Goal: Information Seeking & Learning: Learn about a topic

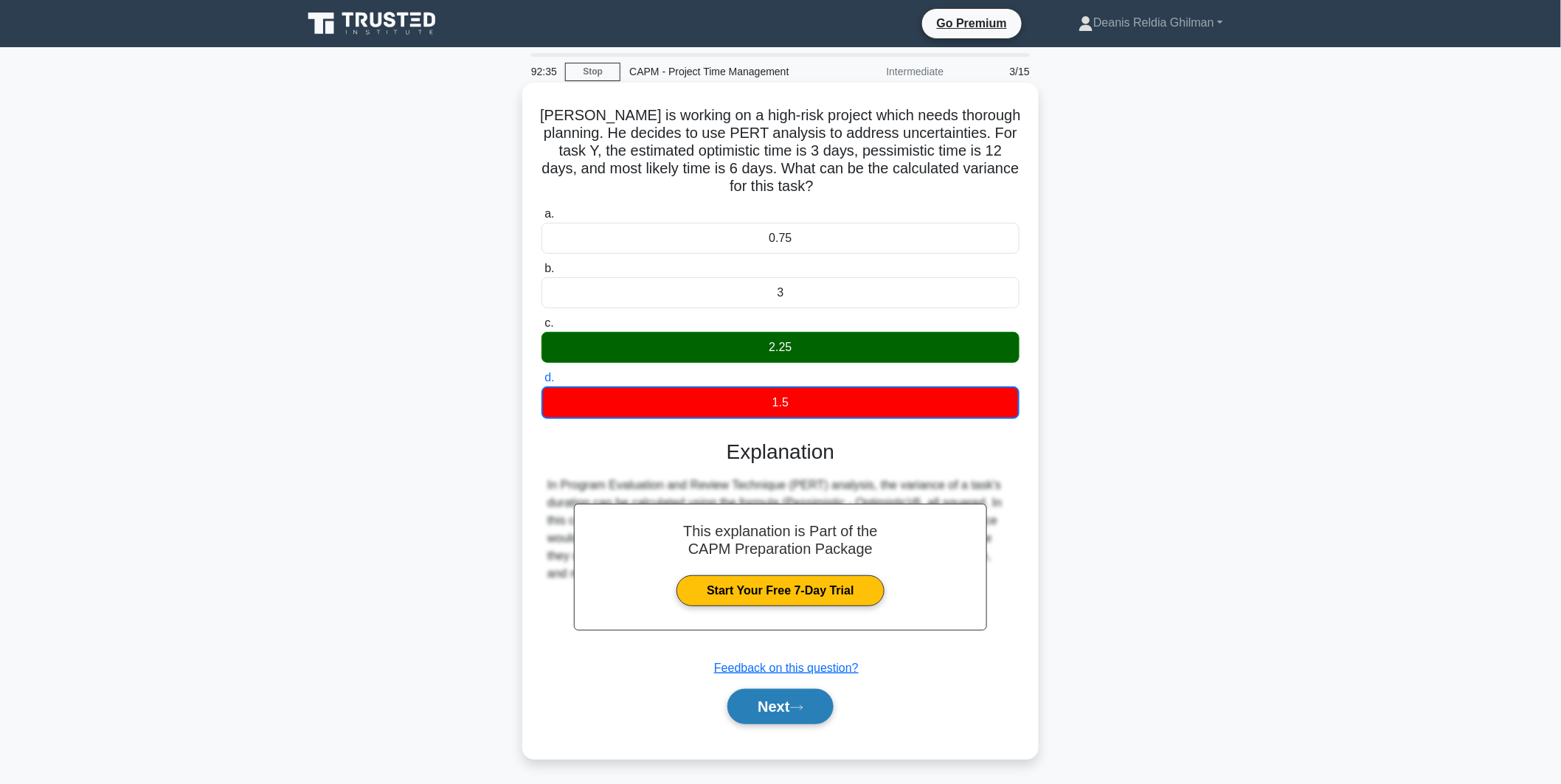
click at [821, 695] on button "Next" at bounding box center [779, 706] width 105 height 35
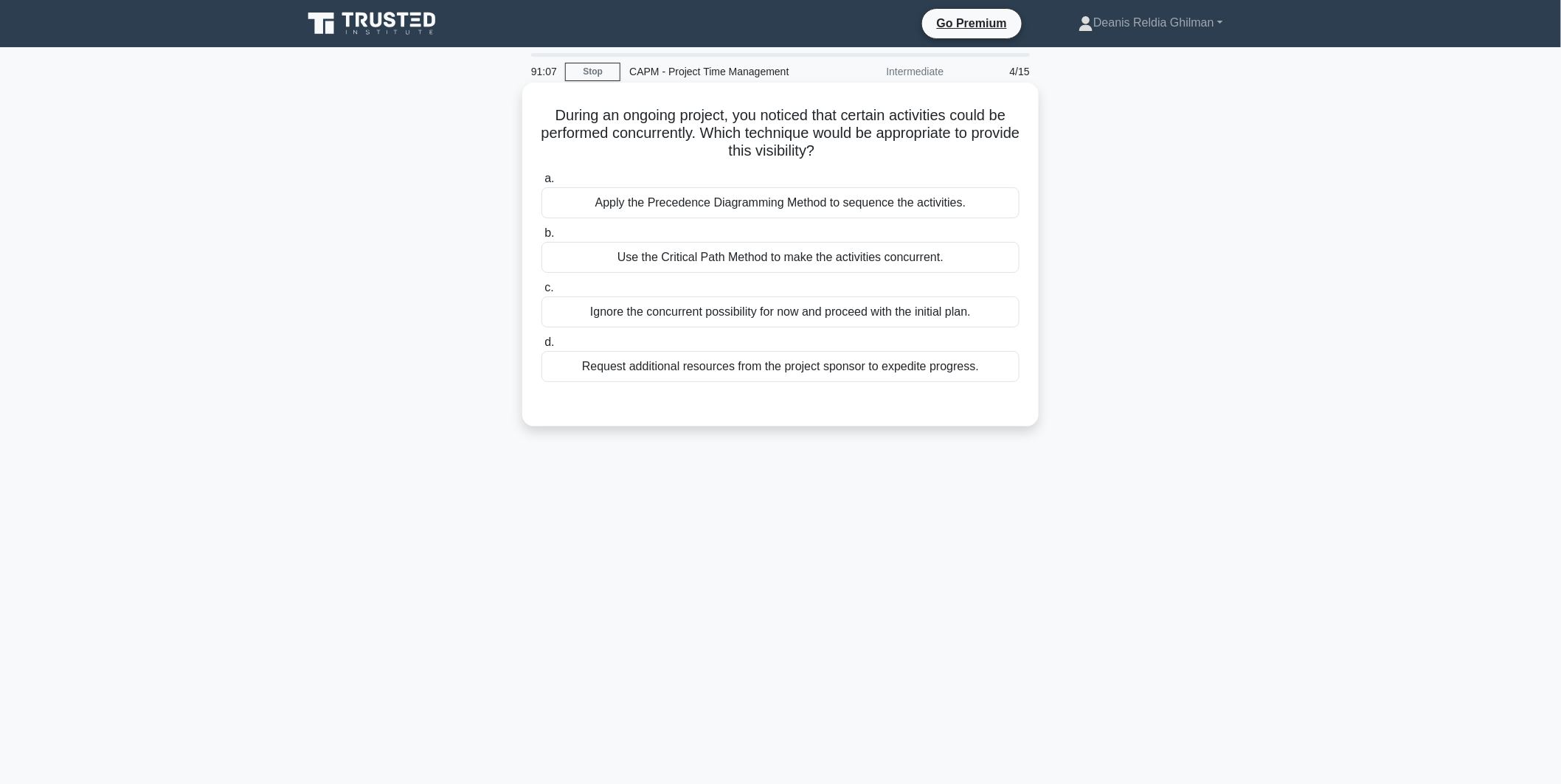
drag, startPoint x: 876, startPoint y: 153, endPoint x: 883, endPoint y: 145, distance: 10.5
click at [882, 145] on h5 "During an ongoing project, you noticed that certain activities could be perform…" at bounding box center [780, 133] width 481 height 55
click at [895, 266] on div "Use the Critical Path Method to make the activities concurrent." at bounding box center [780, 257] width 478 height 31
click at [541, 238] on input "b. Use the Critical Path Method to make the activities concurrent." at bounding box center [541, 234] width 0 height 10
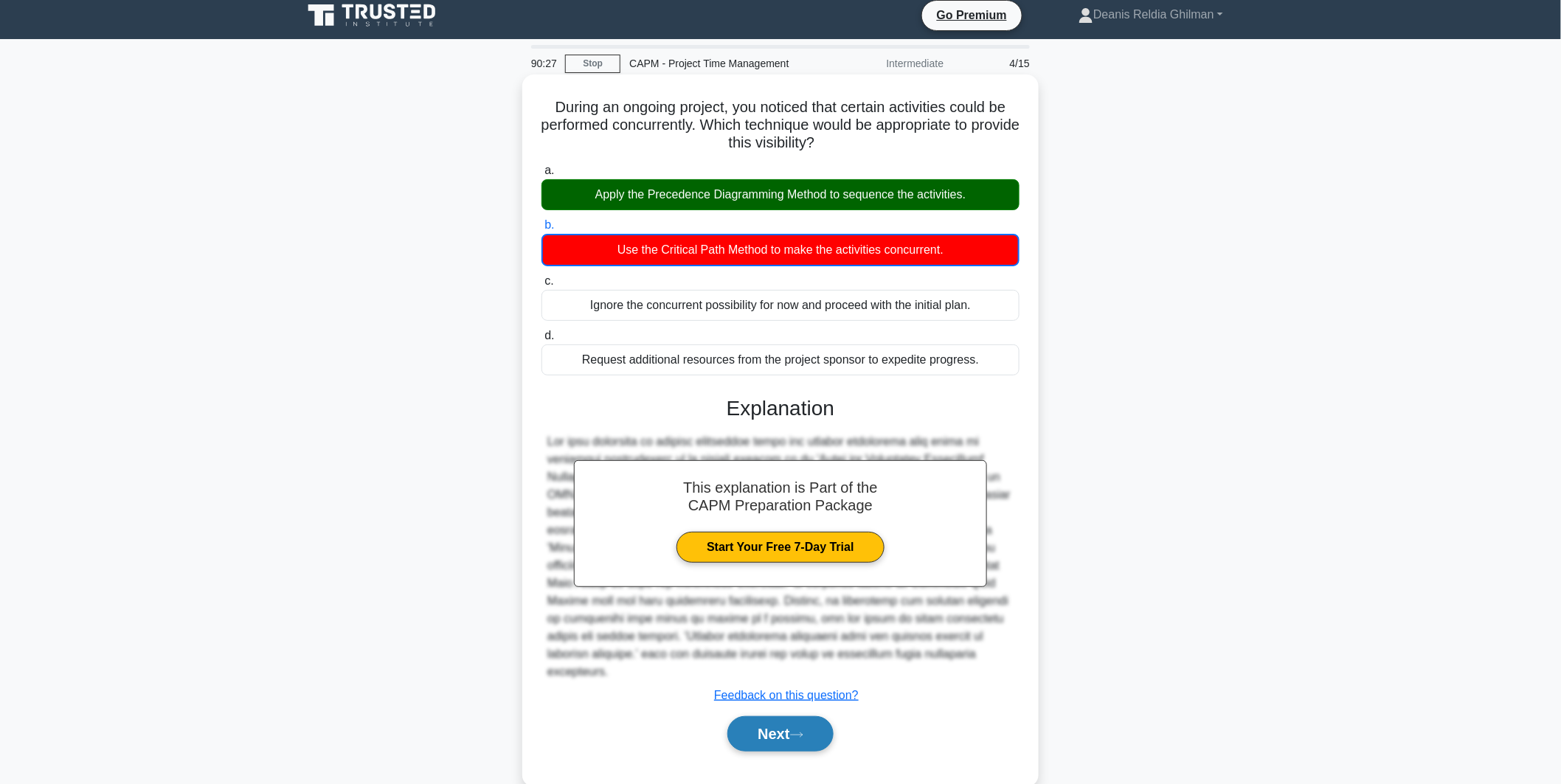
scroll to position [18, 0]
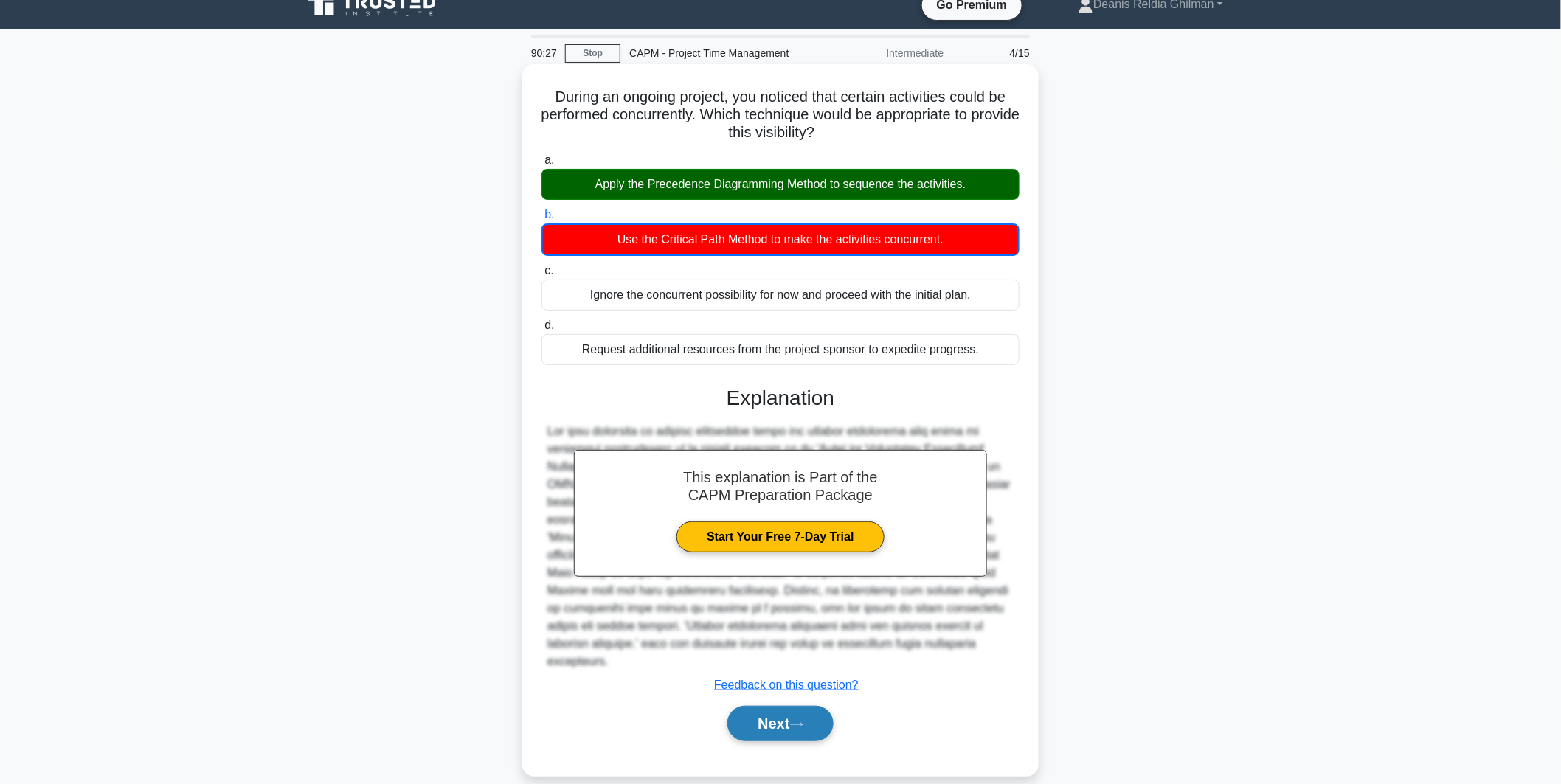
click at [792, 716] on button "Next" at bounding box center [779, 723] width 105 height 35
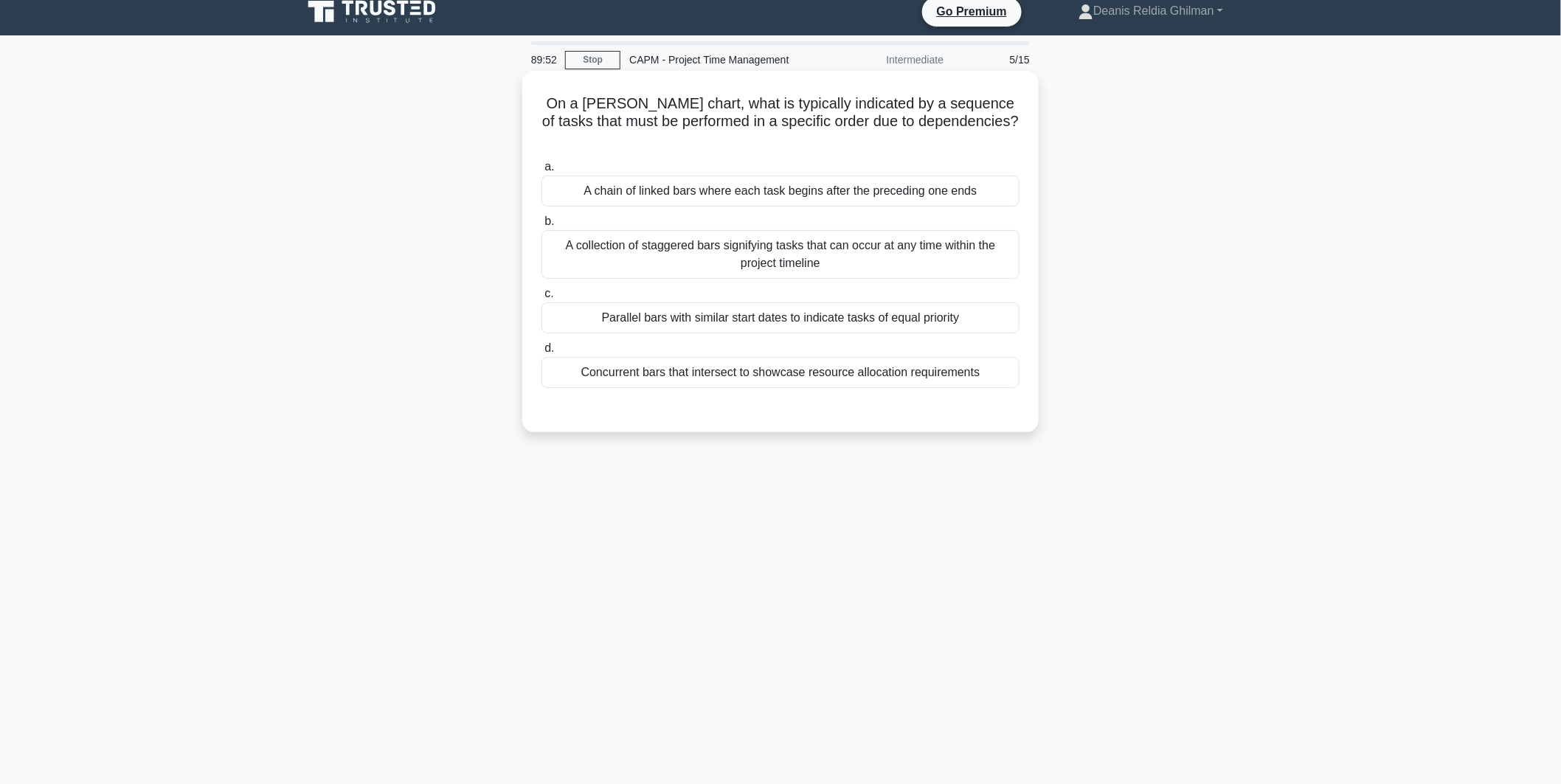
click at [804, 187] on div "a. A chain of linked bars where each task begins after the preceding one ends b…" at bounding box center [780, 273] width 496 height 236
click at [805, 176] on div "A chain of linked bars where each task begins after the preceding one ends" at bounding box center [780, 191] width 478 height 31
click at [541, 172] on input "a. A chain of linked bars where each task begins after the preceding one ends" at bounding box center [541, 167] width 0 height 10
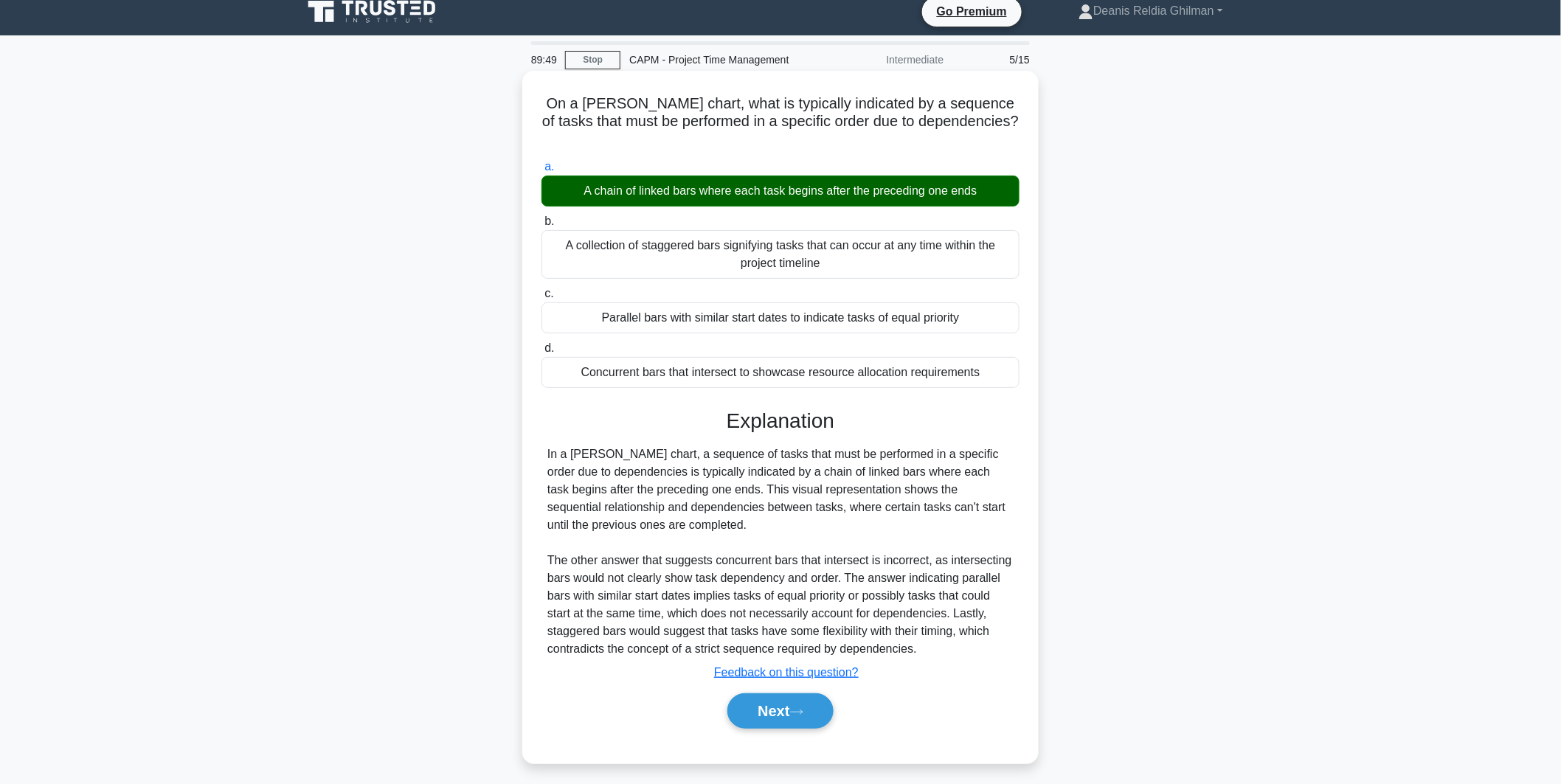
drag, startPoint x: 805, startPoint y: 701, endPoint x: 858, endPoint y: 453, distance: 254.3
click at [858, 453] on div "Explanation In a Gantt chart, a sequence of tasks that must be performed in a s…" at bounding box center [780, 572] width 478 height 326
click at [746, 693] on button "Next" at bounding box center [779, 710] width 105 height 35
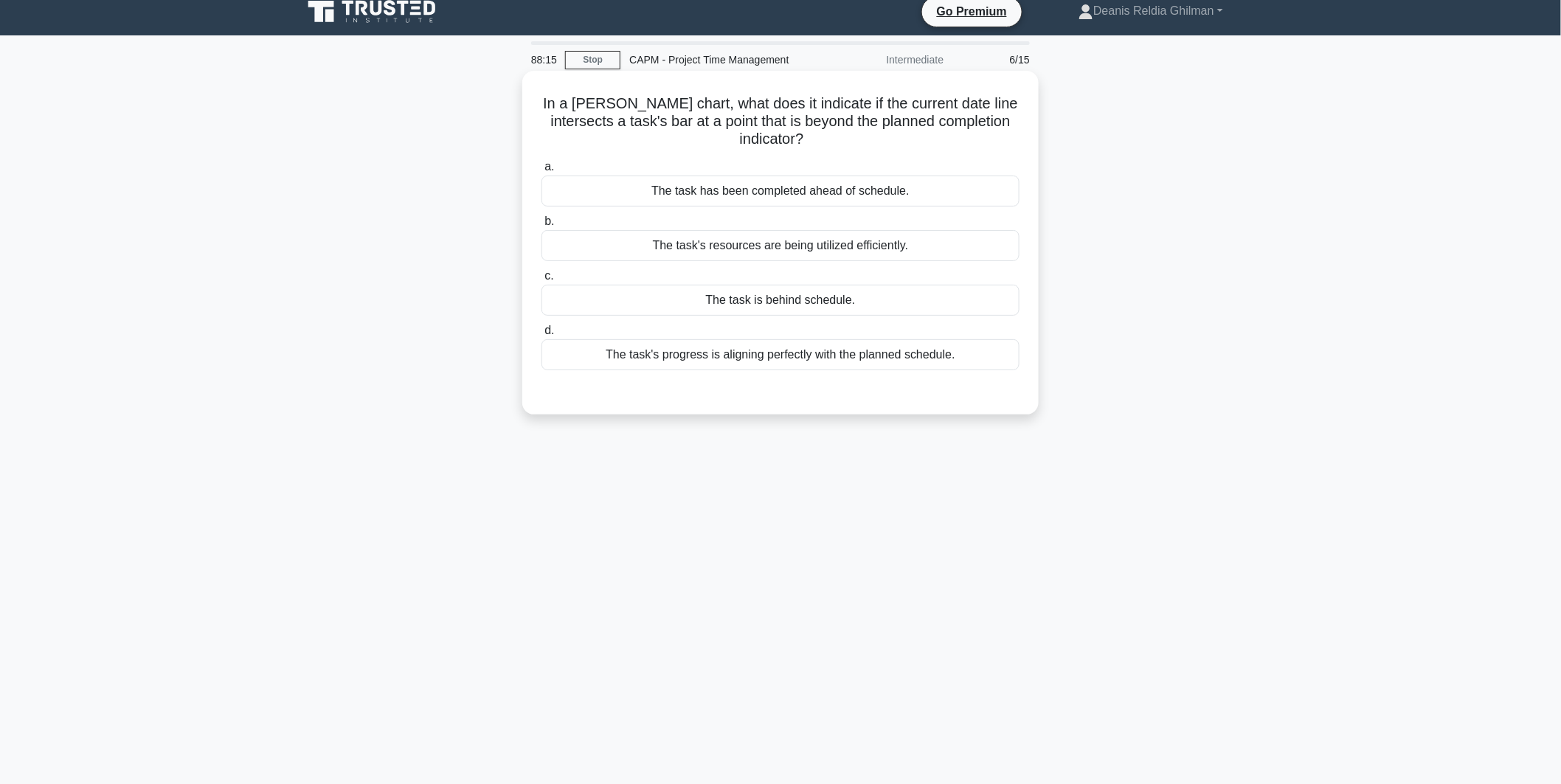
click at [858, 296] on div "The task is behind schedule." at bounding box center [780, 300] width 478 height 31
click at [541, 281] on input "c. The task is behind schedule." at bounding box center [541, 276] width 0 height 10
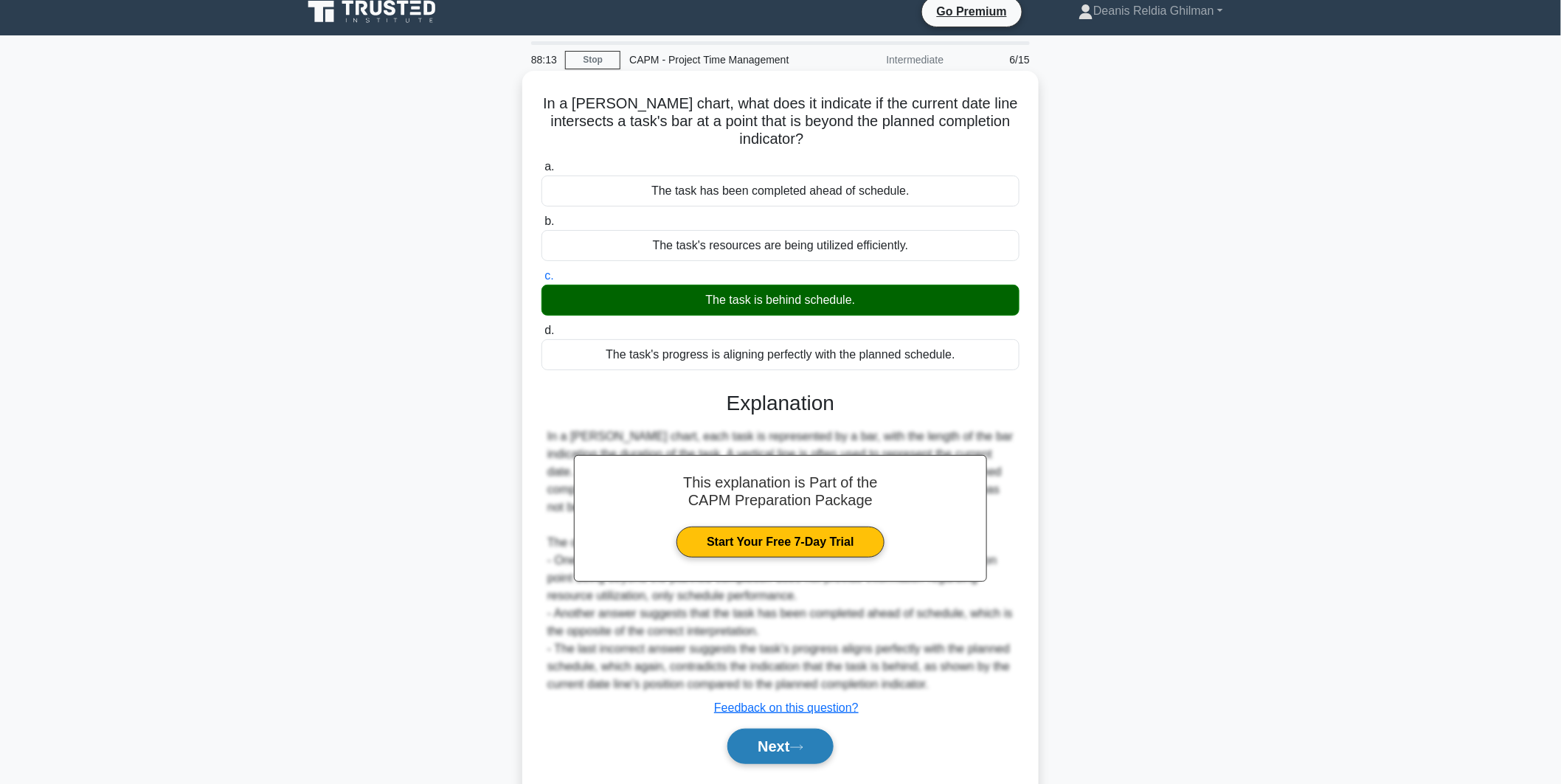
click at [801, 751] on button "Next" at bounding box center [779, 746] width 105 height 35
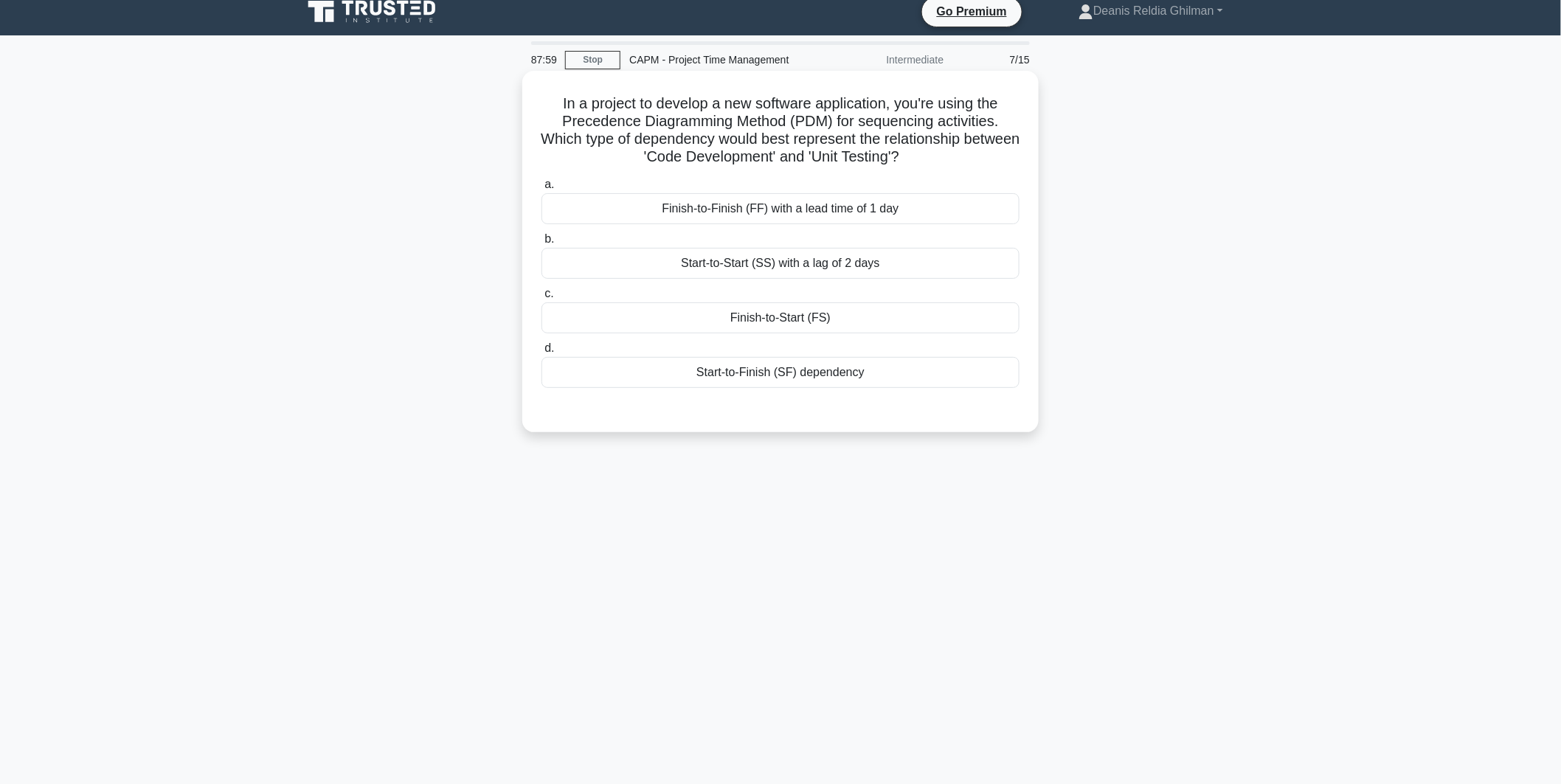
click at [869, 380] on div "Start-to-Finish (SF) dependency" at bounding box center [780, 372] width 478 height 31
click at [541, 353] on input "d. Start-to-Finish (SF) dependency" at bounding box center [541, 349] width 0 height 10
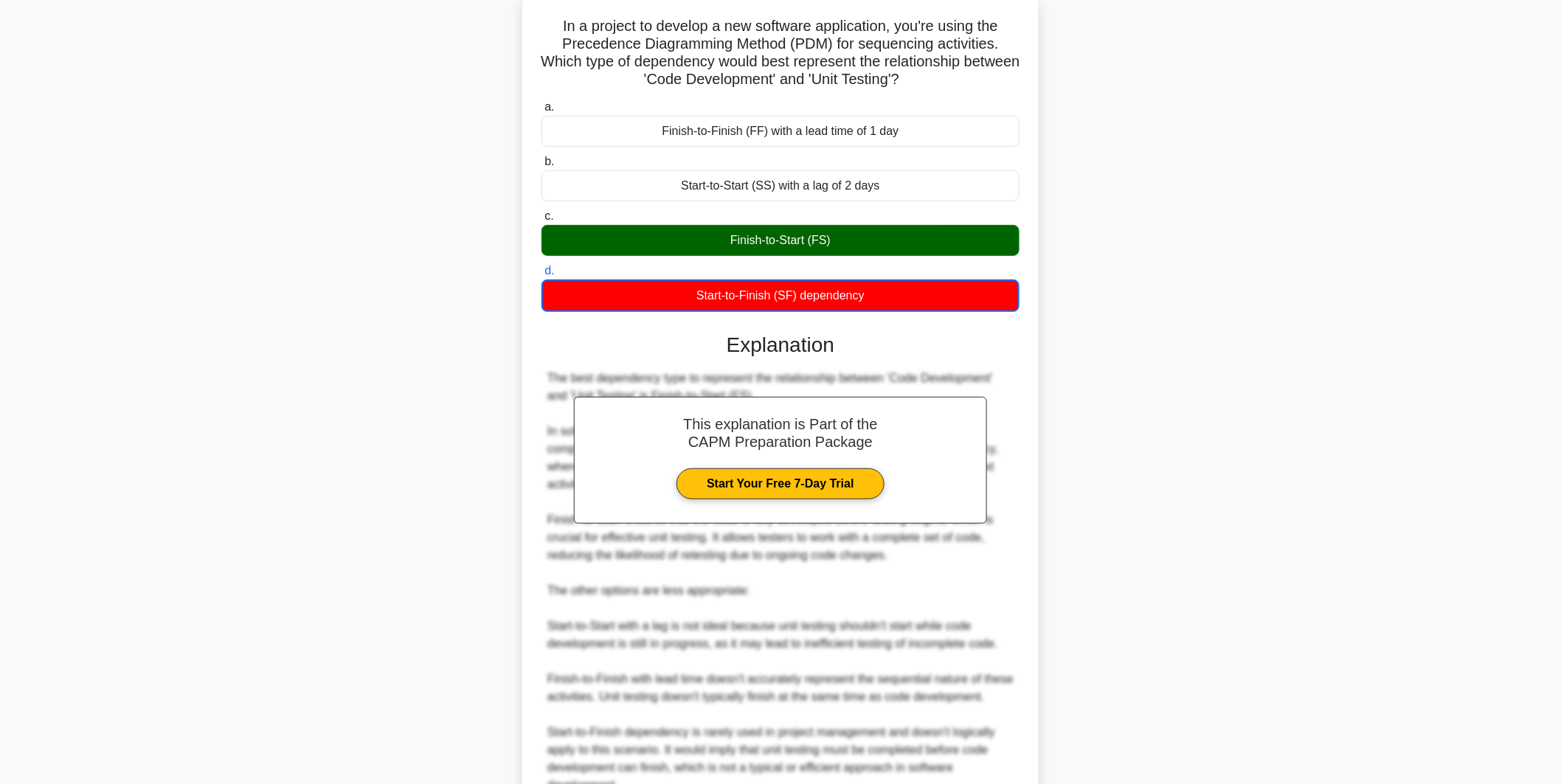
scroll to position [232, 0]
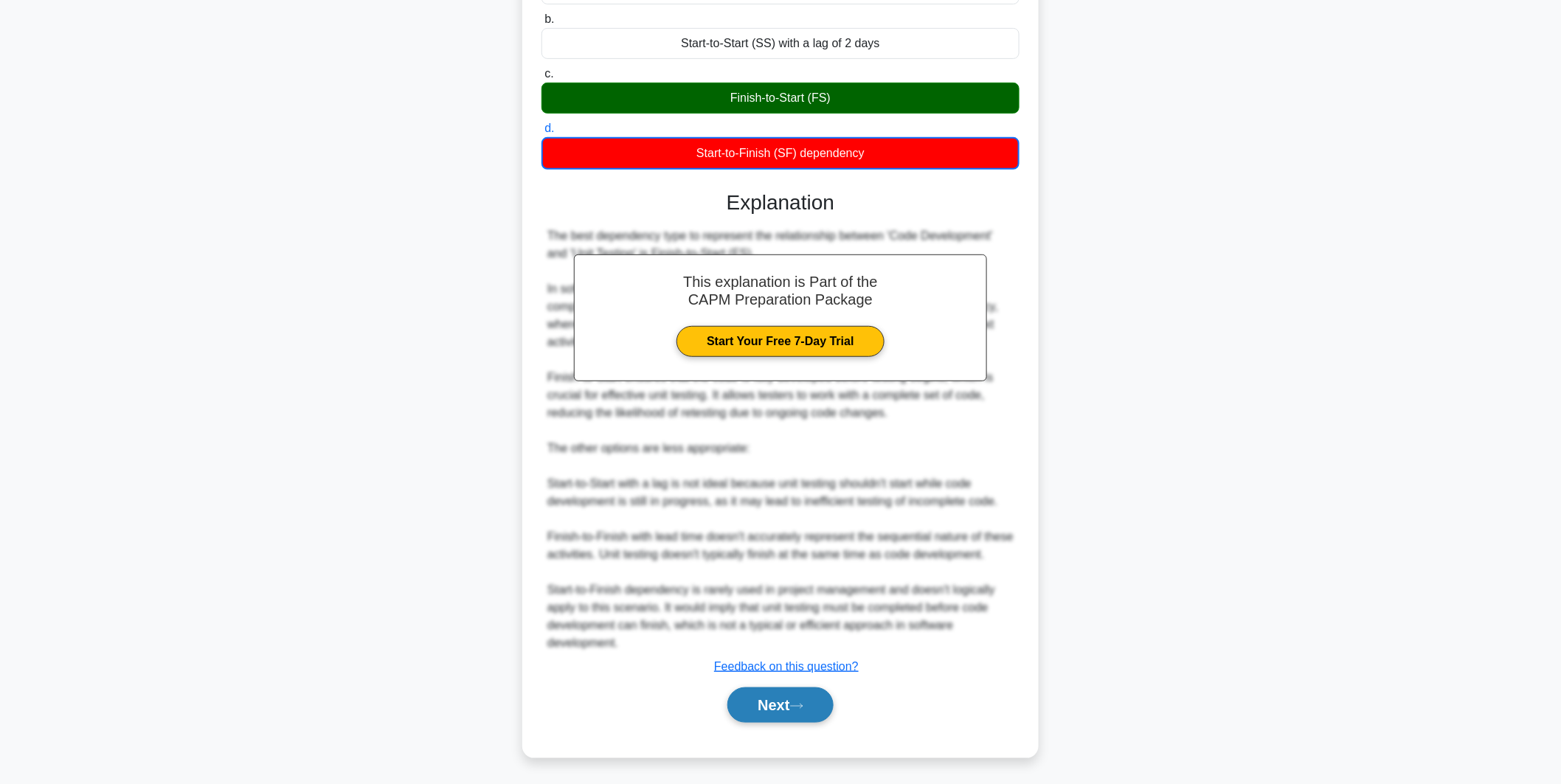
click at [805, 711] on button "Next" at bounding box center [779, 704] width 105 height 35
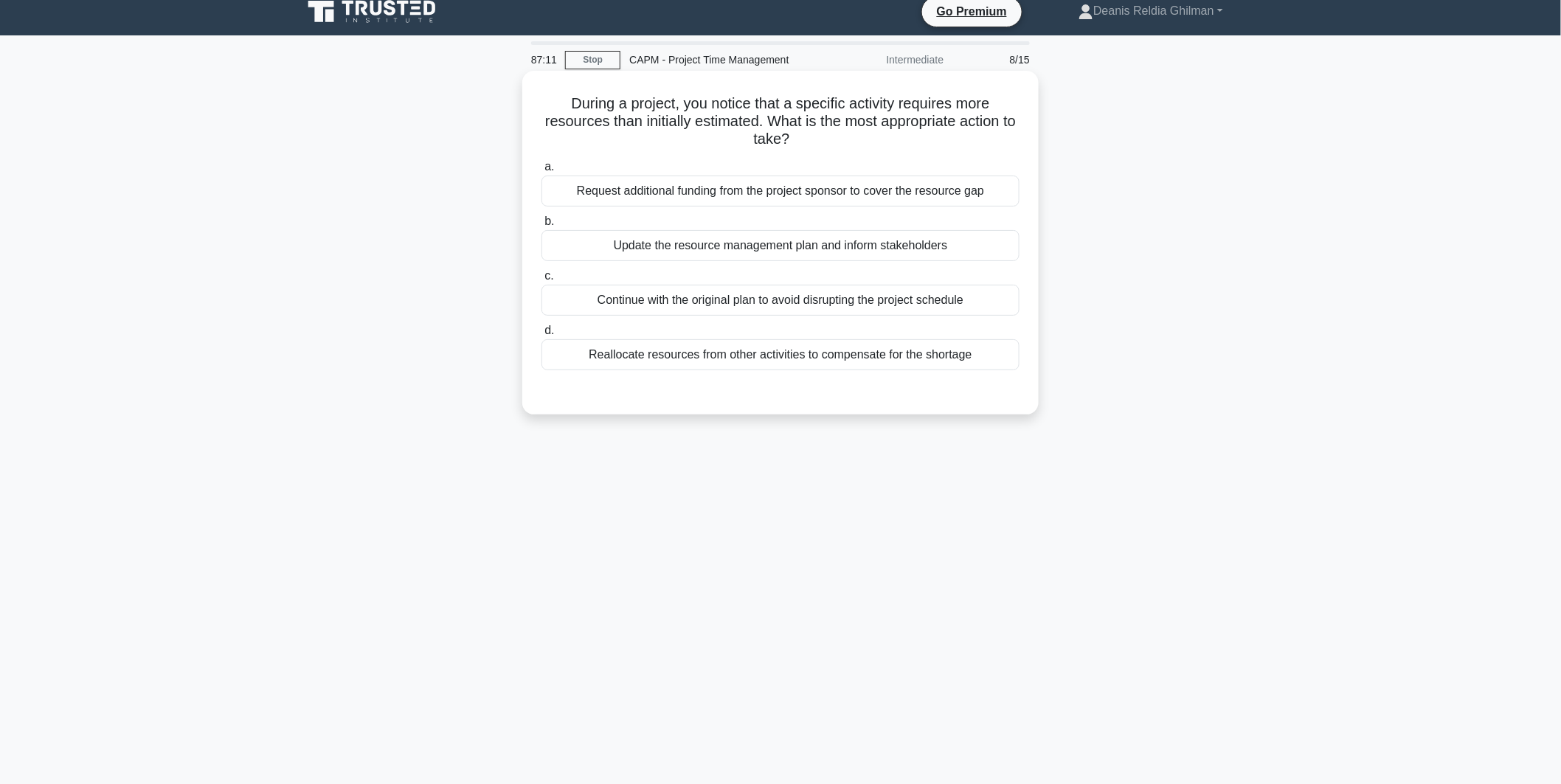
click at [881, 243] on div "Update the resource management plan and inform stakeholders" at bounding box center [780, 245] width 478 height 31
click at [541, 226] on input "b. Update the resource management plan and inform stakeholders" at bounding box center [541, 222] width 0 height 10
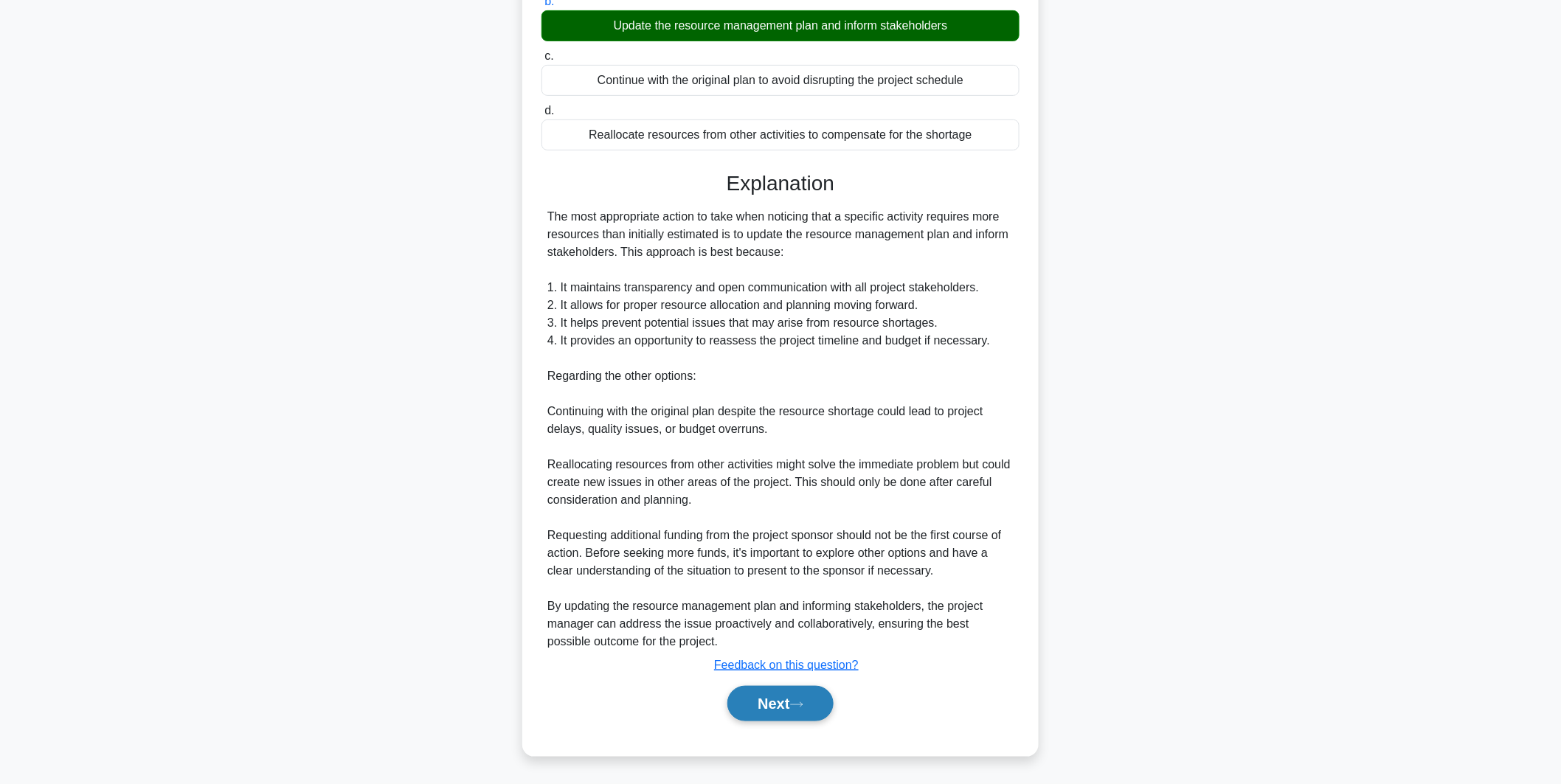
click at [802, 709] on button "Next" at bounding box center [779, 703] width 105 height 35
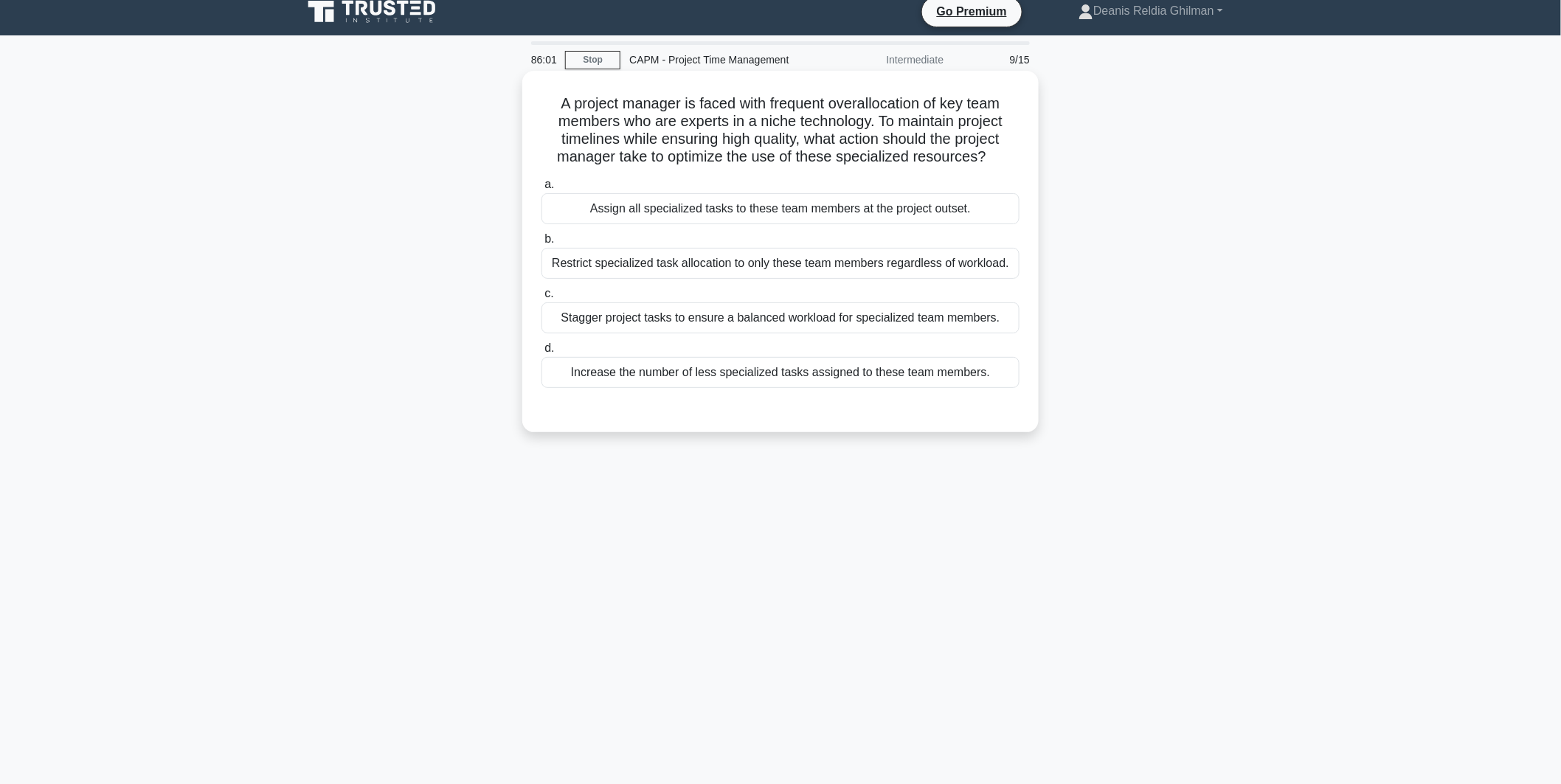
click at [776, 256] on div "Restrict specialized task allocation to only these team members regardless of w…" at bounding box center [780, 263] width 478 height 31
click at [541, 244] on input "b. Restrict specialized task allocation to only these team members regardless o…" at bounding box center [541, 240] width 0 height 10
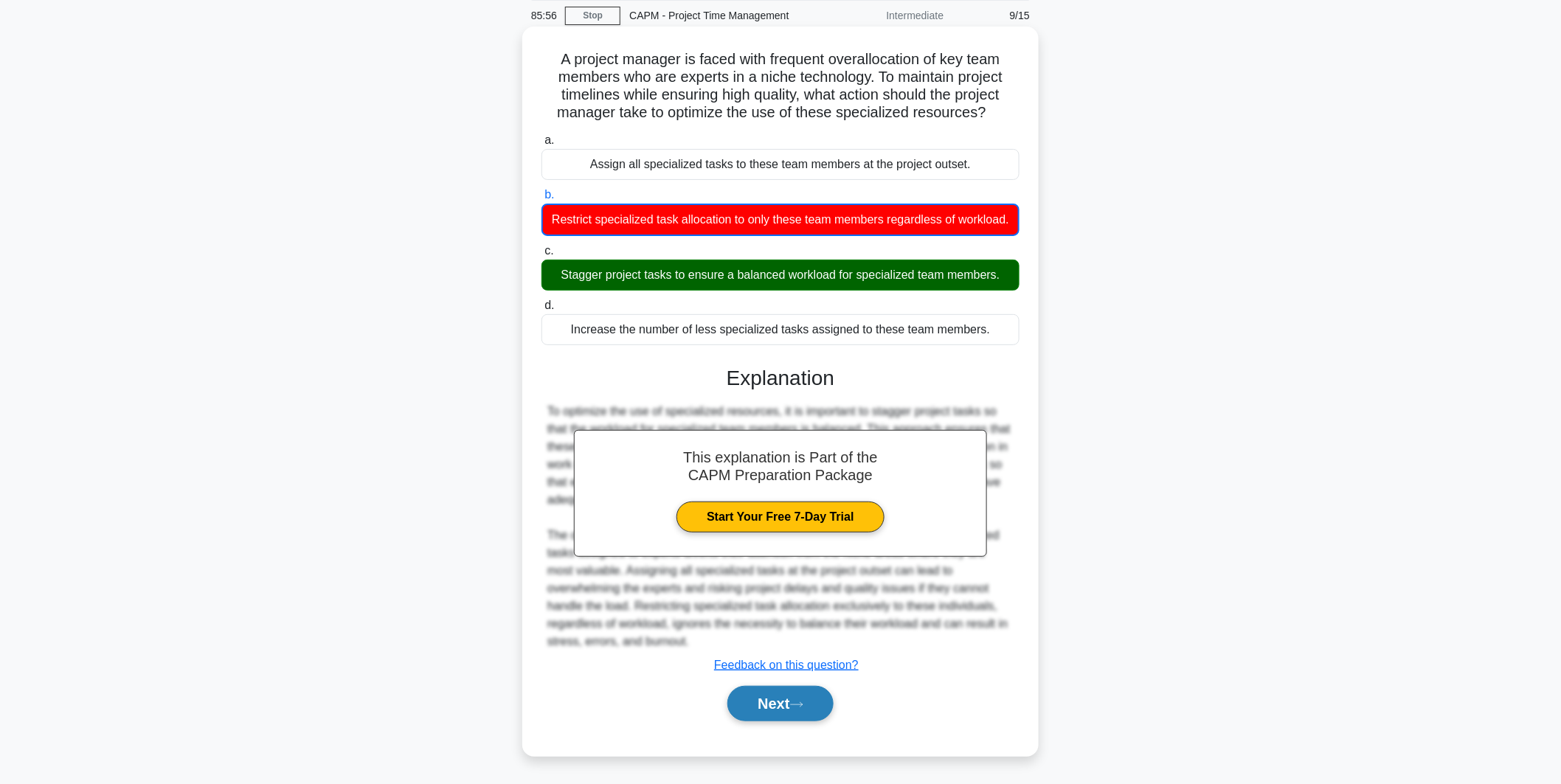
click at [778, 698] on button "Next" at bounding box center [779, 703] width 105 height 35
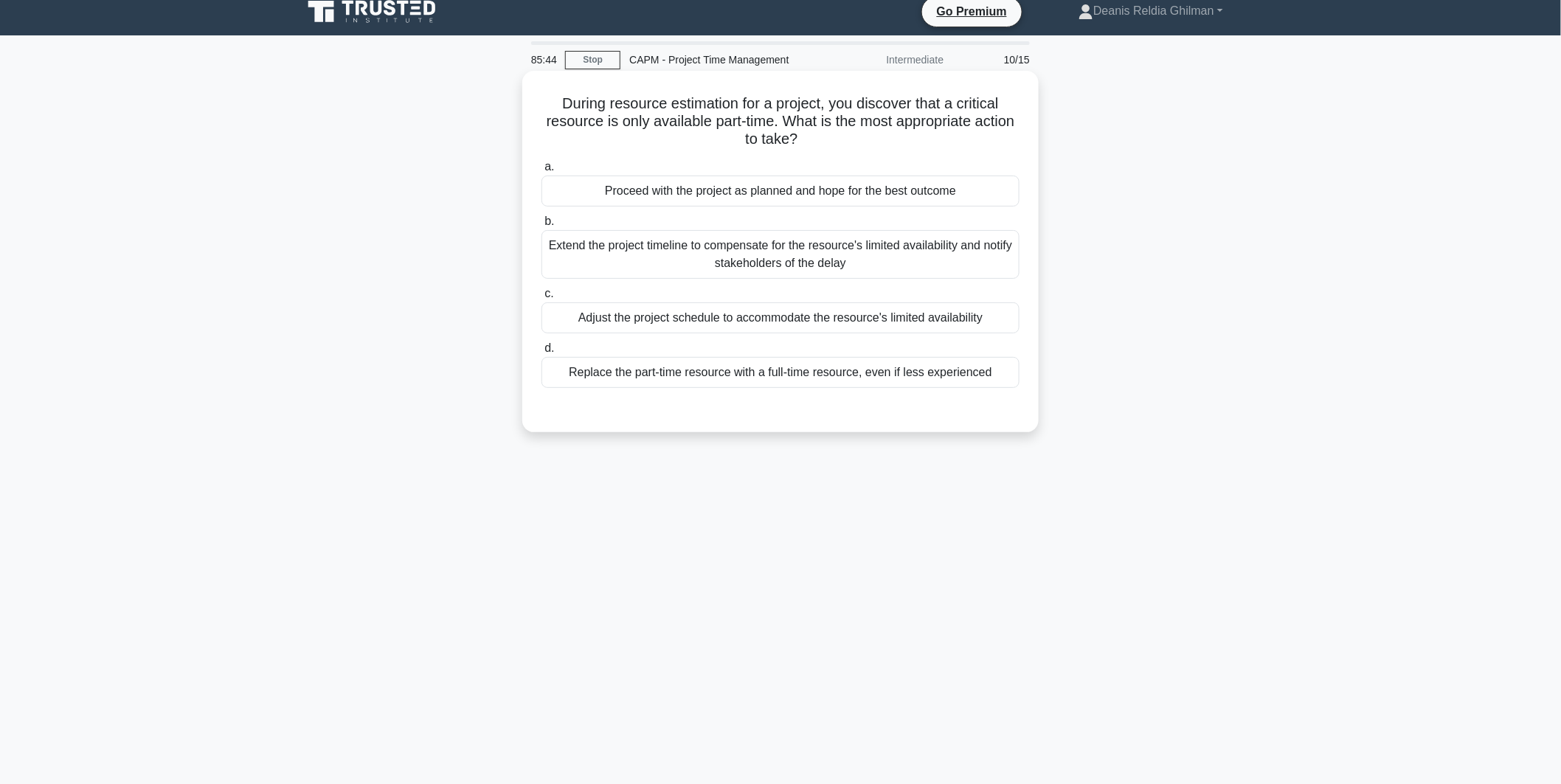
click at [851, 315] on div "Adjust the project schedule to accommodate the resource's limited availability" at bounding box center [780, 317] width 478 height 31
click at [541, 299] on input "c. Adjust the project schedule to accommodate the resource's limited availabili…" at bounding box center [541, 294] width 0 height 10
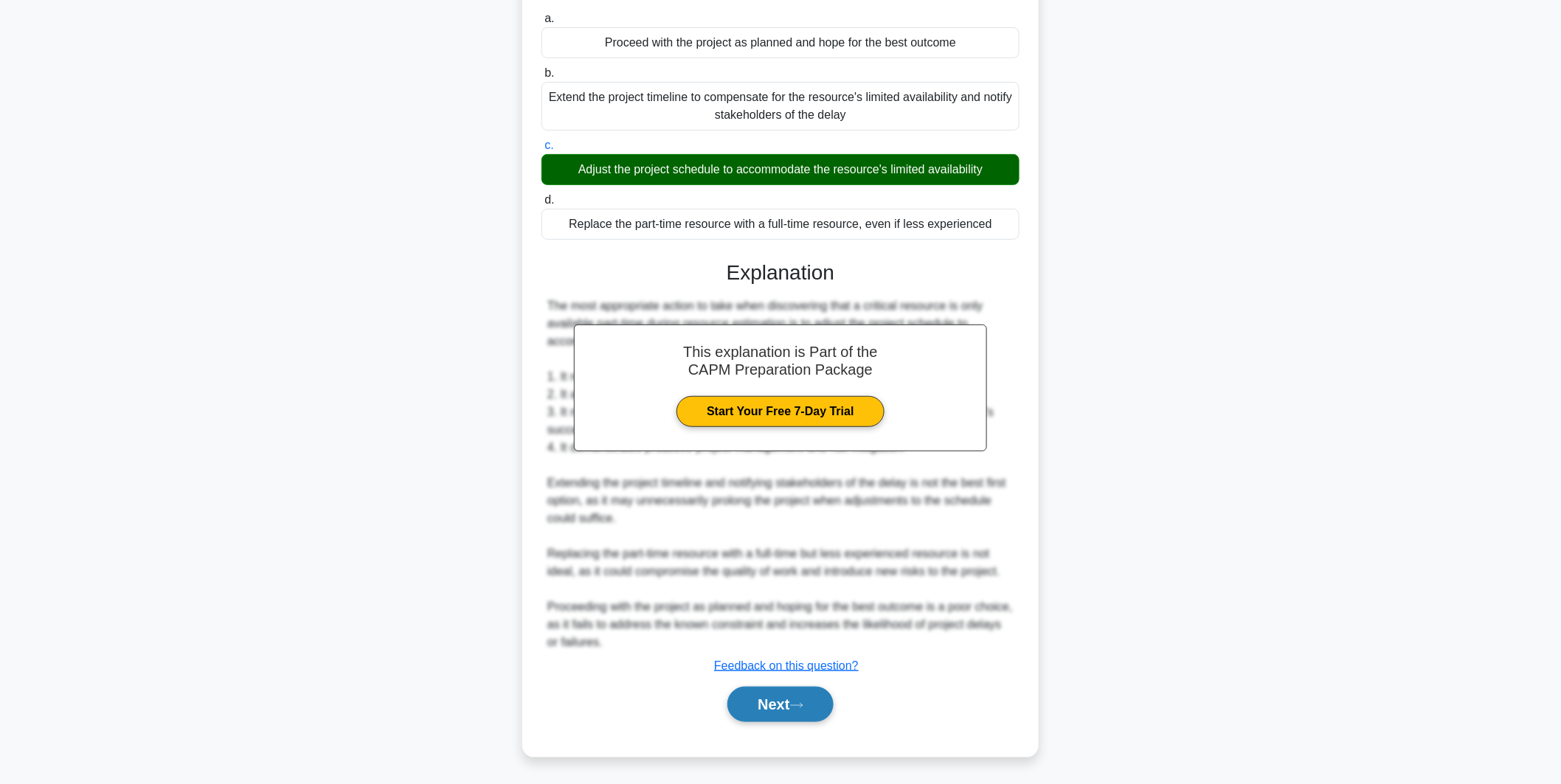
click at [785, 701] on button "Next" at bounding box center [779, 704] width 105 height 35
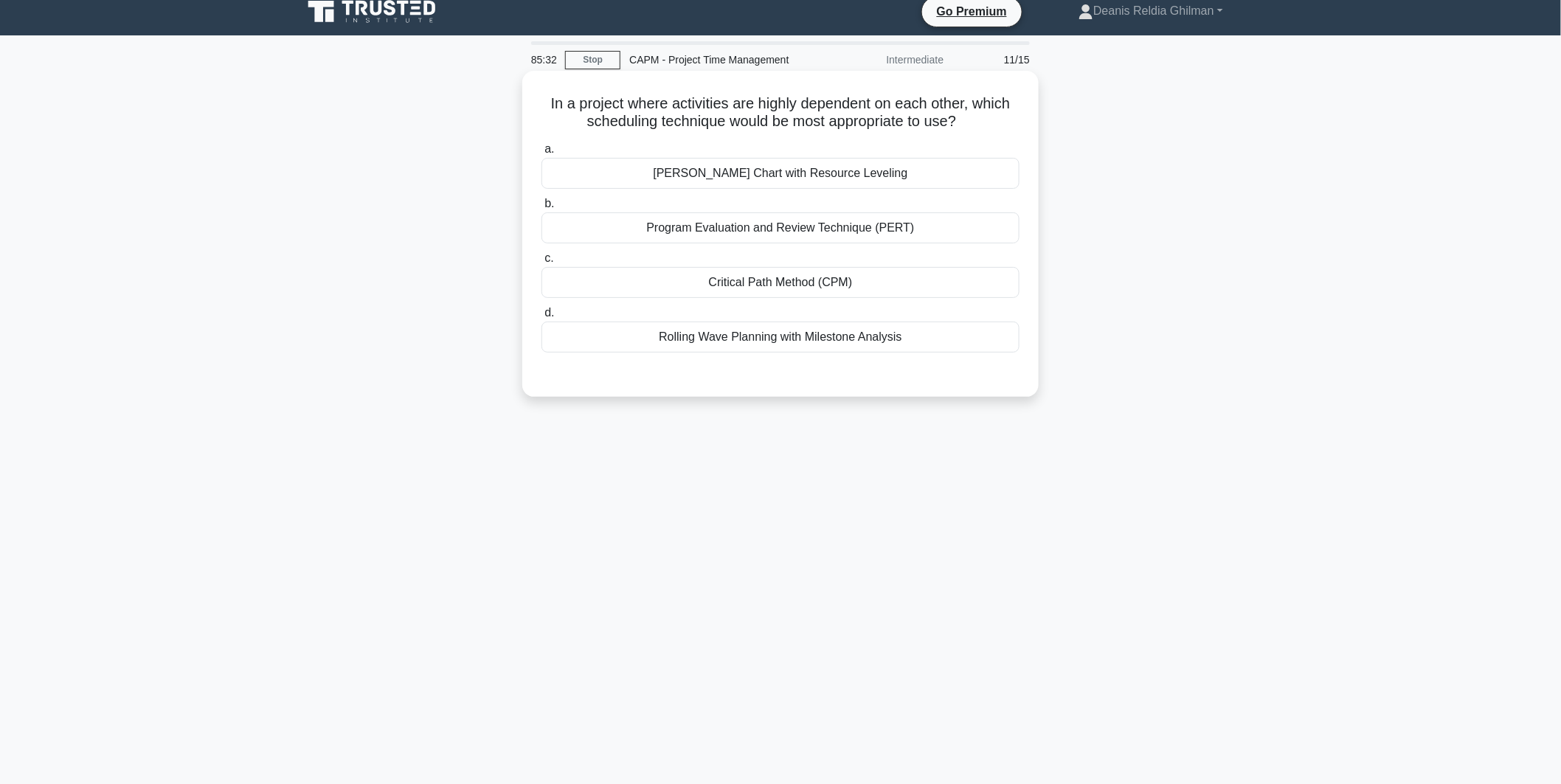
click at [909, 279] on div "Critical Path Method (CPM)" at bounding box center [780, 282] width 478 height 31
click at [541, 263] on input "c. Critical Path Method (CPM)" at bounding box center [541, 259] width 0 height 10
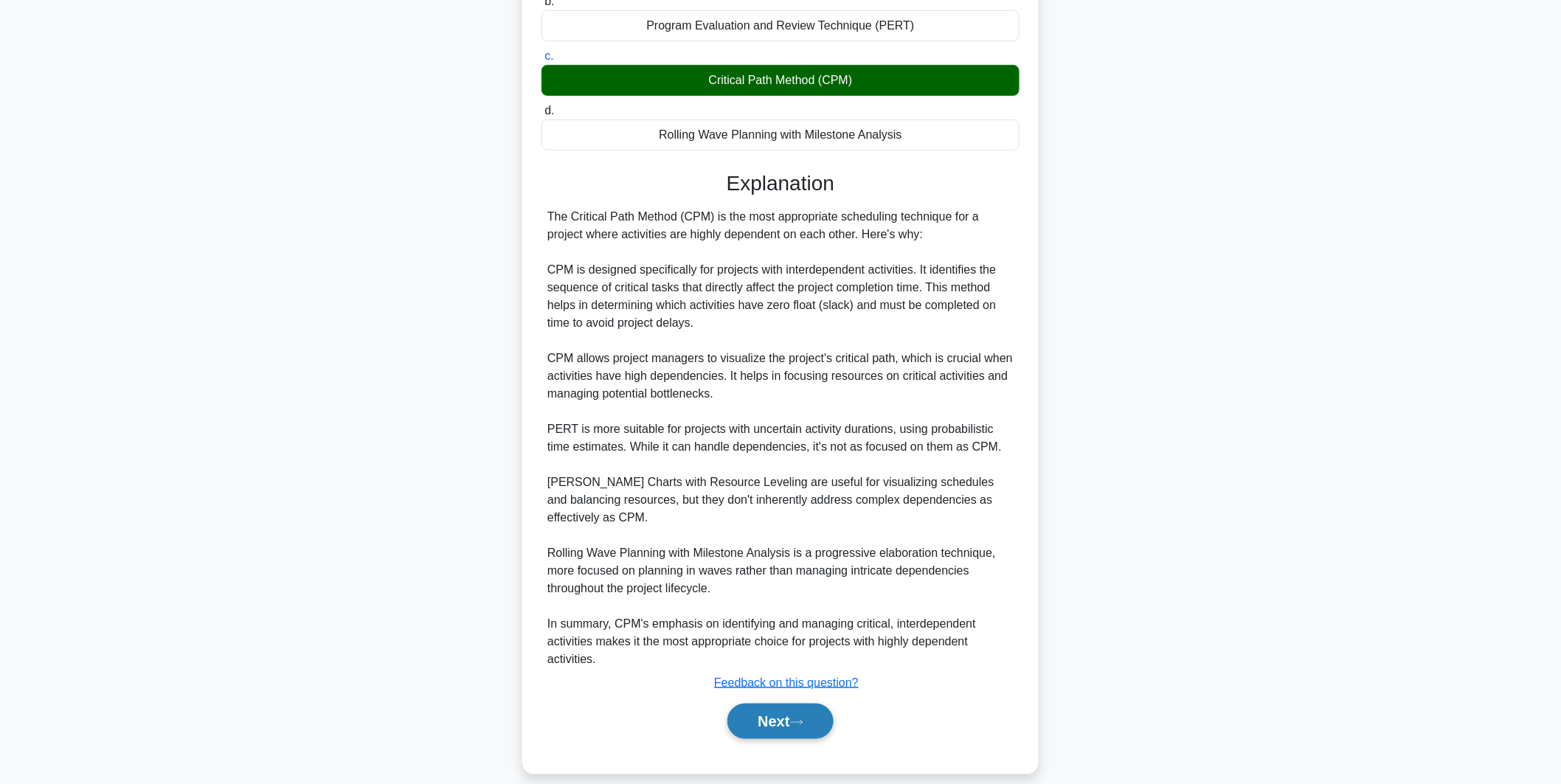
click at [780, 705] on button "Next" at bounding box center [779, 721] width 105 height 35
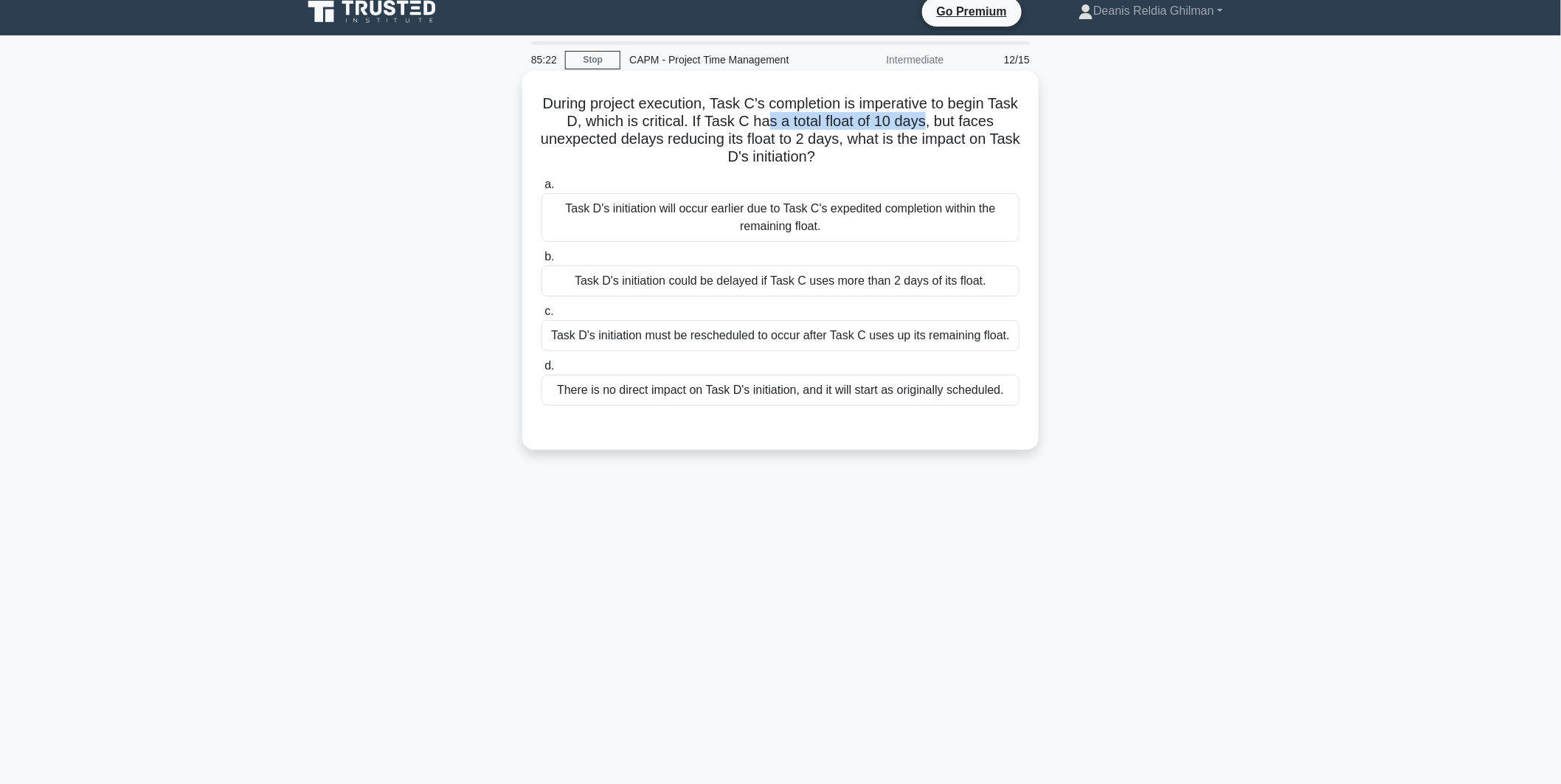
drag, startPoint x: 780, startPoint y: 122, endPoint x: 940, endPoint y: 123, distance: 159.3
click at [940, 123] on h5 "During project execution, Task C's completion is imperative to begin Task D, wh…" at bounding box center [780, 130] width 481 height 72
drag, startPoint x: 961, startPoint y: 122, endPoint x: 993, endPoint y: 128, distance: 32.1
click at [1003, 124] on h5 "During project execution, Task C's completion is imperative to begin Task D, wh…" at bounding box center [780, 130] width 481 height 72
drag, startPoint x: 655, startPoint y: 145, endPoint x: 838, endPoint y: 136, distance: 183.1
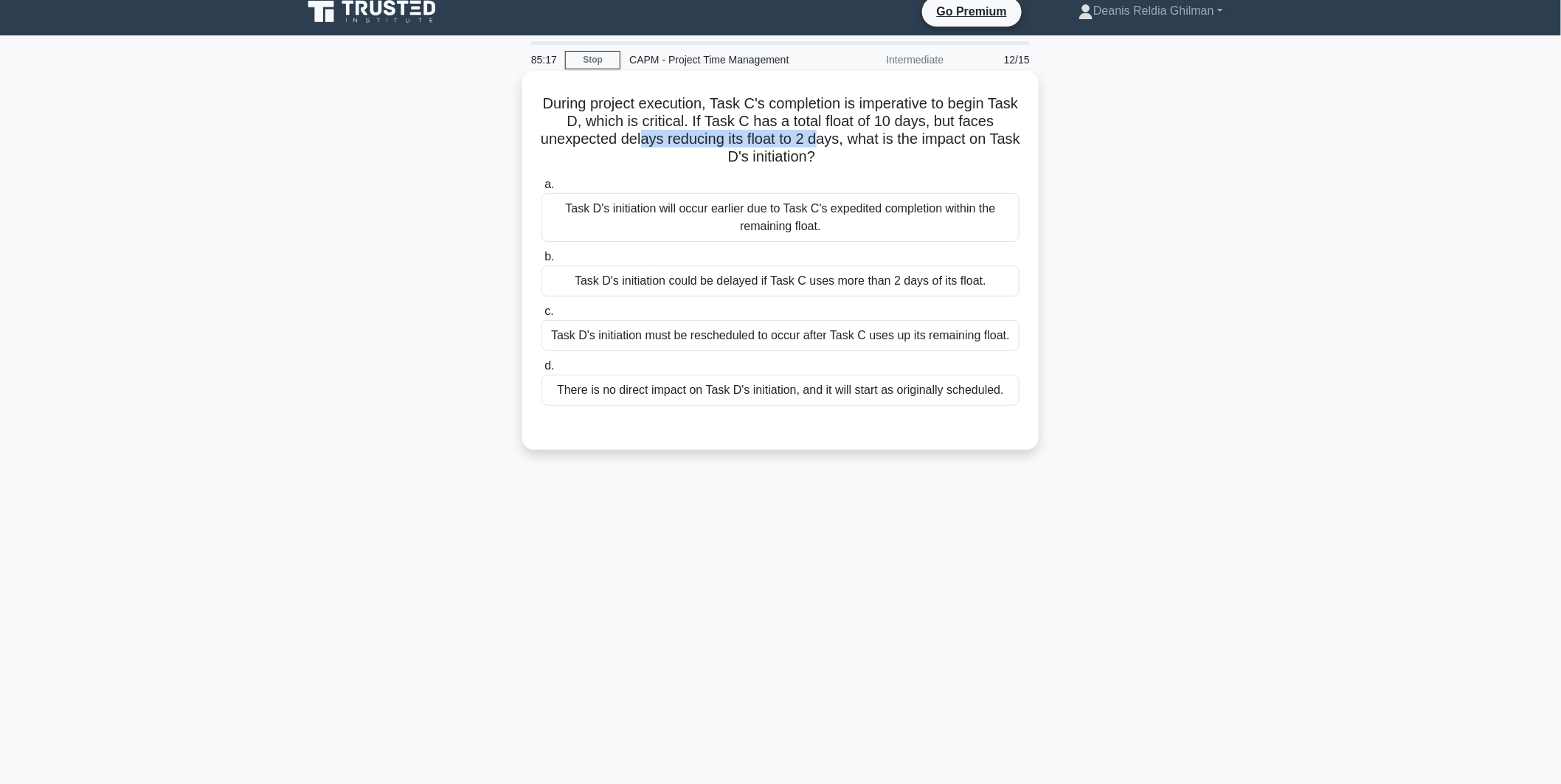
click at [838, 136] on h5 "During project execution, Task C's completion is imperative to begin Task D, wh…" at bounding box center [780, 130] width 481 height 72
drag, startPoint x: 860, startPoint y: 139, endPoint x: 925, endPoint y: 145, distance: 65.2
click at [925, 145] on h5 "During project execution, Task C's completion is imperative to begin Task D, wh…" at bounding box center [780, 130] width 481 height 72
click at [879, 221] on div "Task D's initiation will occur earlier due to Task C's expedited completion wit…" at bounding box center [780, 217] width 478 height 49
click at [541, 190] on input "a. Task D's initiation will occur earlier due to Task C's expedited completion …" at bounding box center [541, 185] width 0 height 10
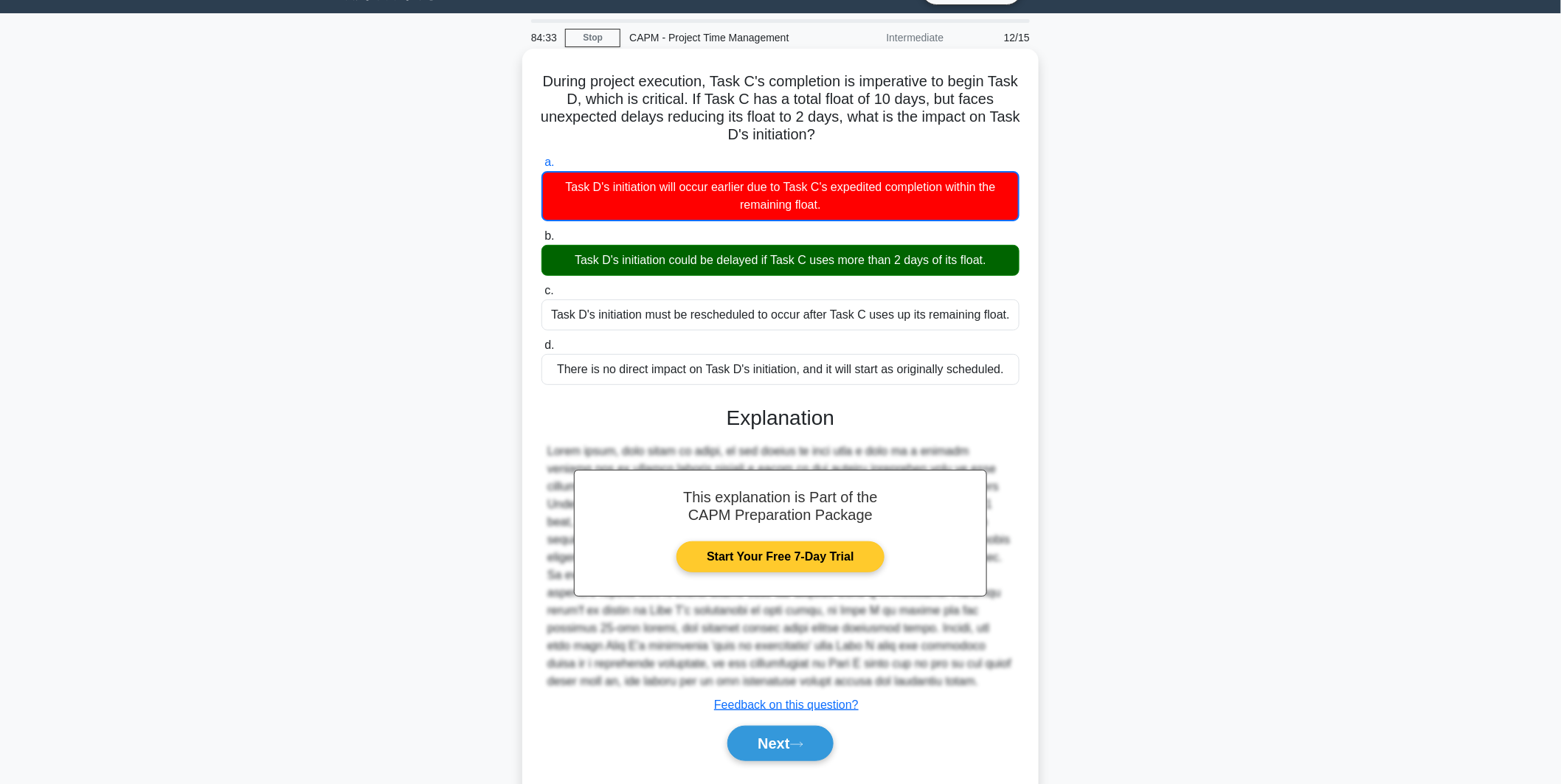
scroll to position [72, 0]
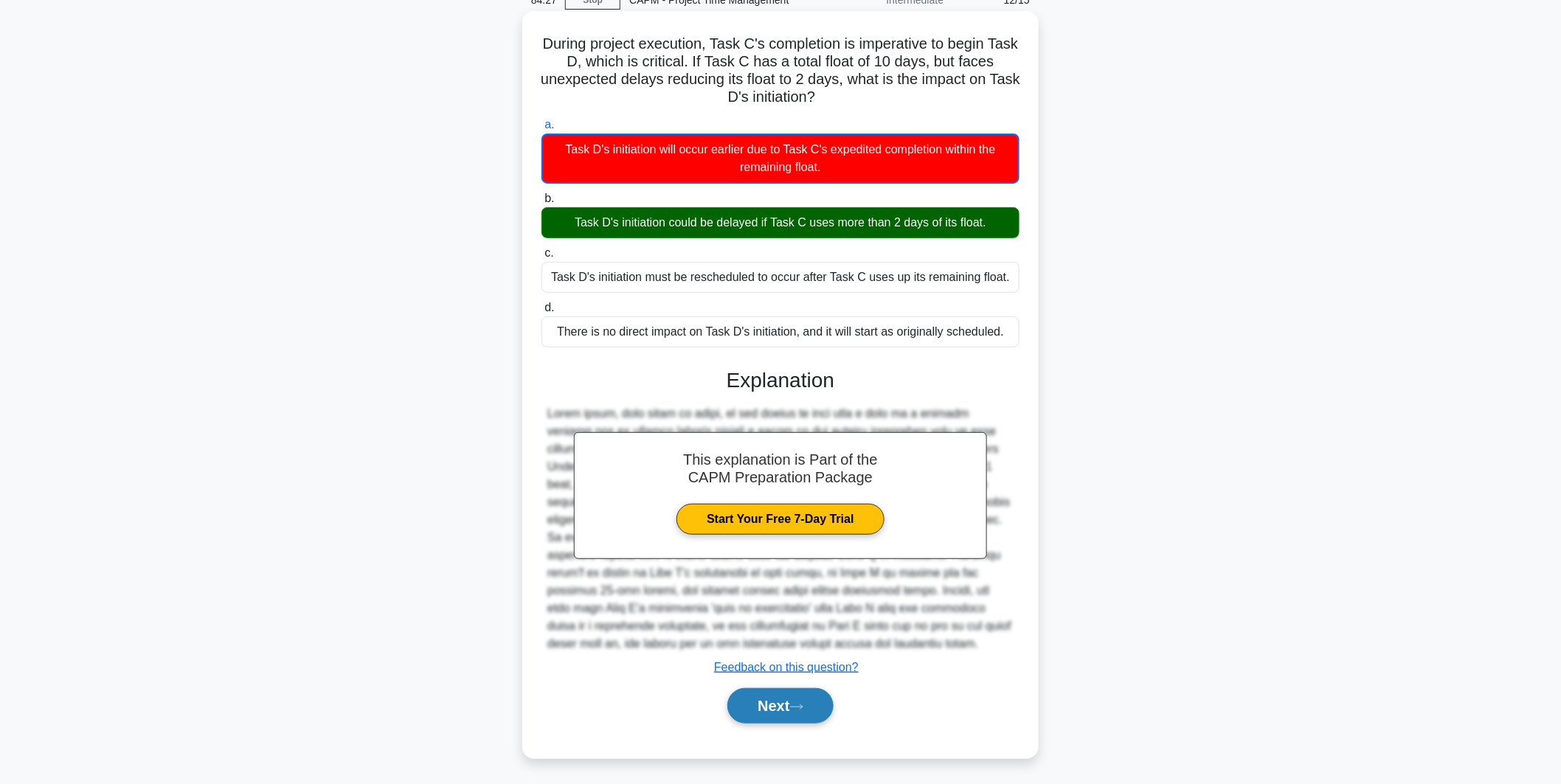
click at [776, 695] on button "Next" at bounding box center [779, 705] width 105 height 35
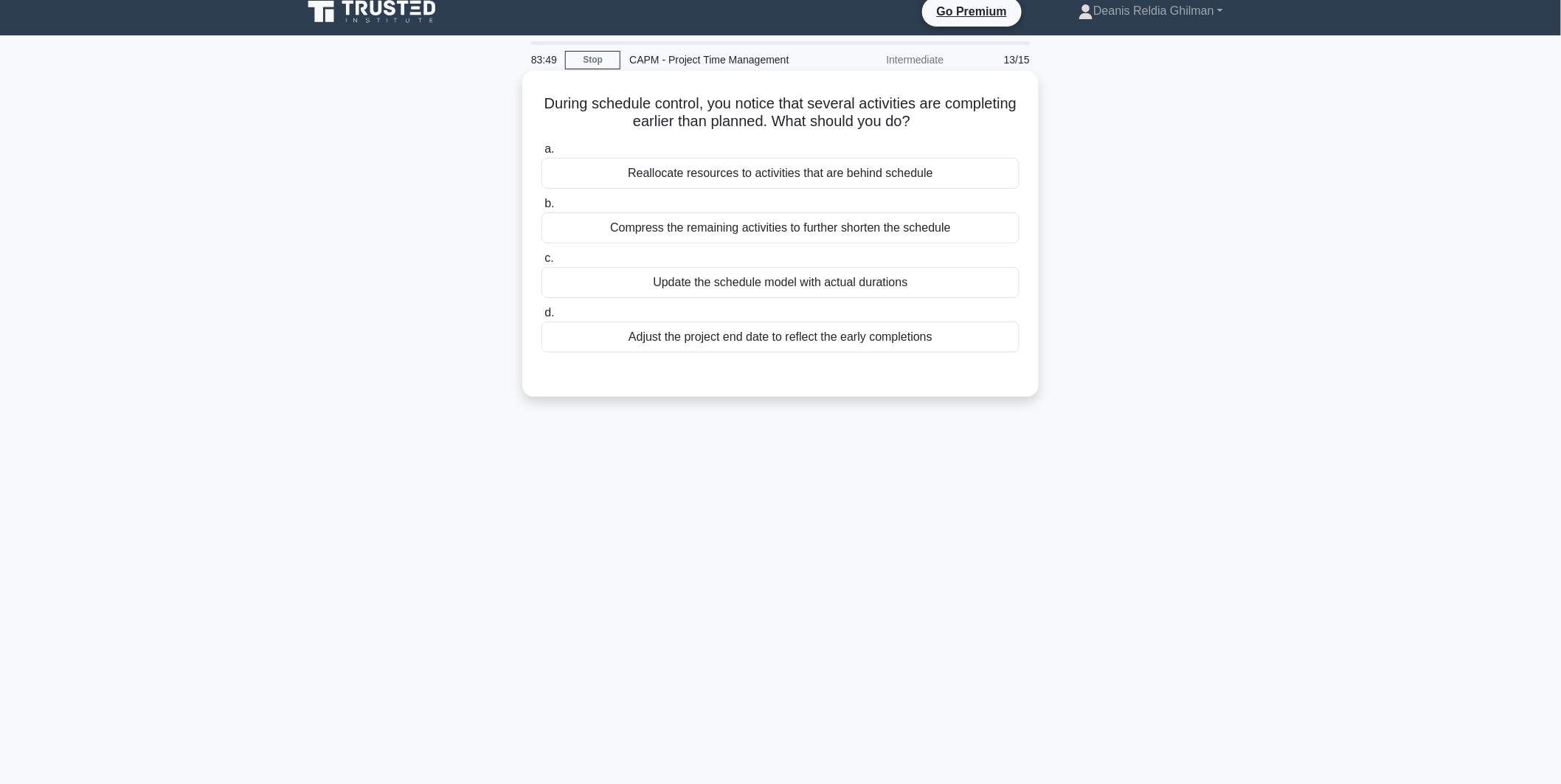
click at [922, 181] on div "Reallocate resources to activities that are behind schedule" at bounding box center [780, 173] width 478 height 31
click at [541, 154] on input "a. Reallocate resources to activities that are behind schedule" at bounding box center [541, 150] width 0 height 10
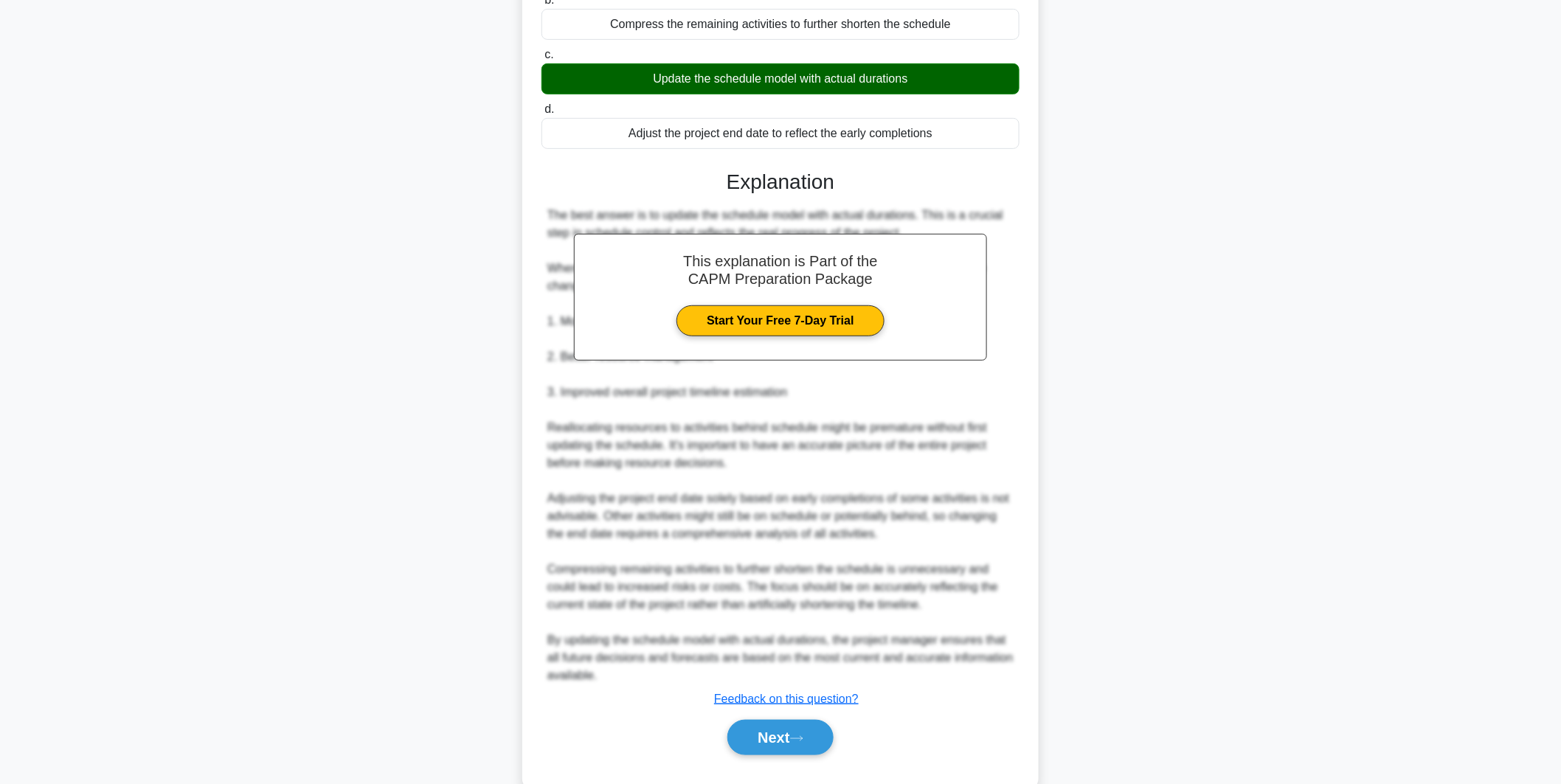
scroll to position [249, 0]
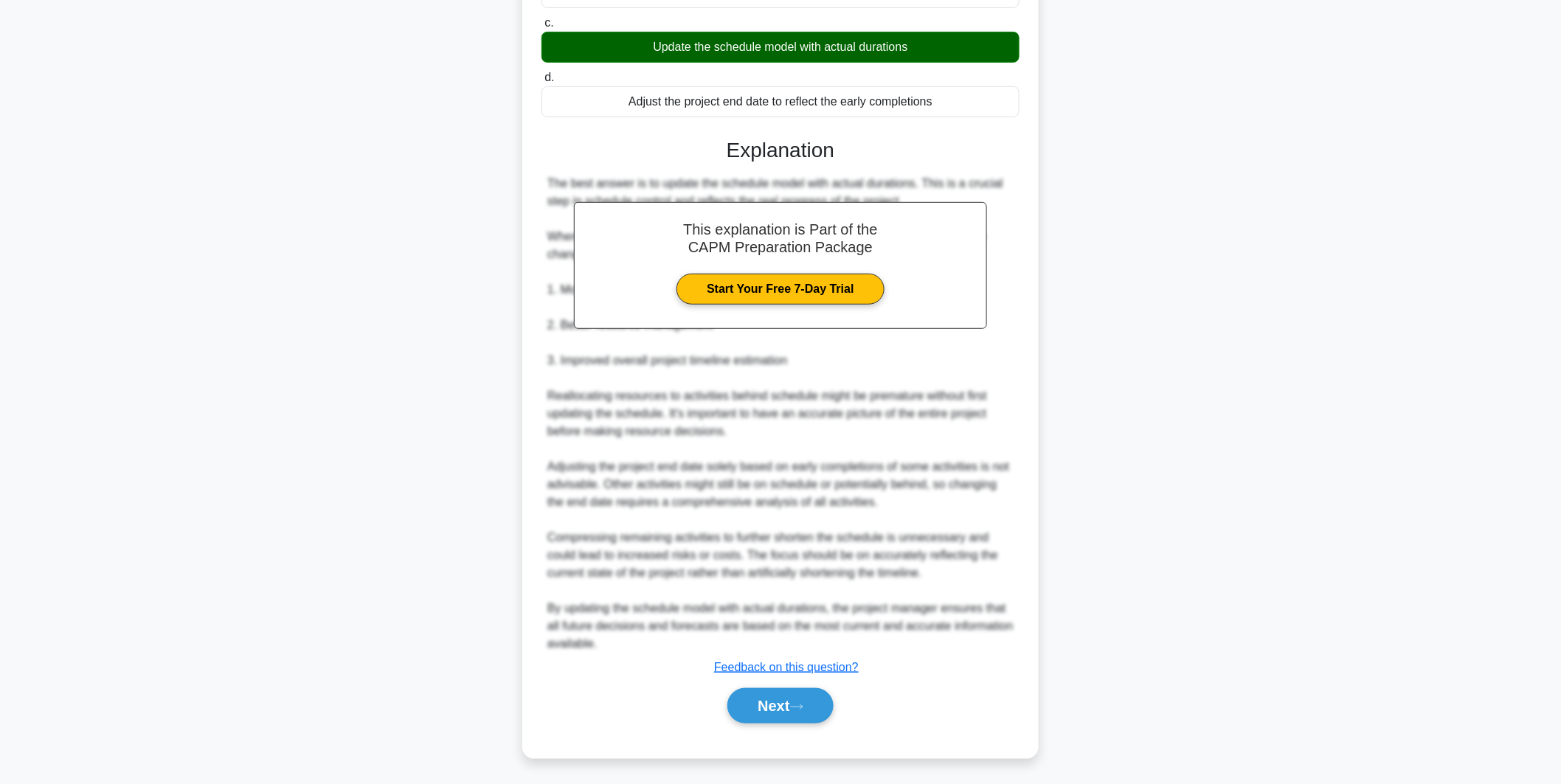
click at [719, 725] on div "Next" at bounding box center [780, 705] width 478 height 47
click at [740, 701] on button "Next" at bounding box center [779, 705] width 105 height 35
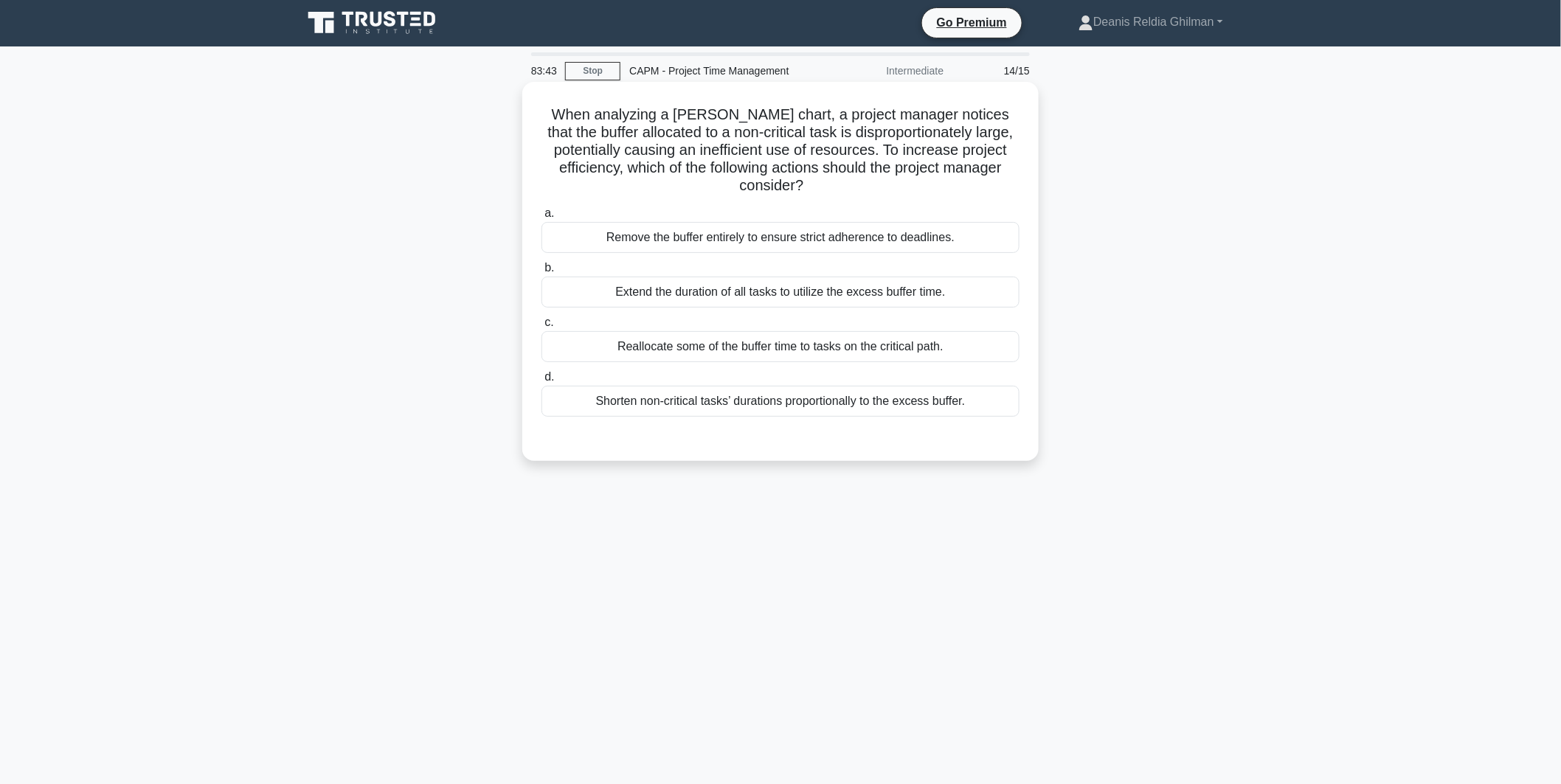
scroll to position [0, 0]
click at [718, 345] on div "Reallocate some of the buffer time to tasks on the critical path." at bounding box center [780, 347] width 478 height 31
click at [541, 328] on input "c. Reallocate some of the buffer time to tasks on the critical path." at bounding box center [541, 324] width 0 height 10
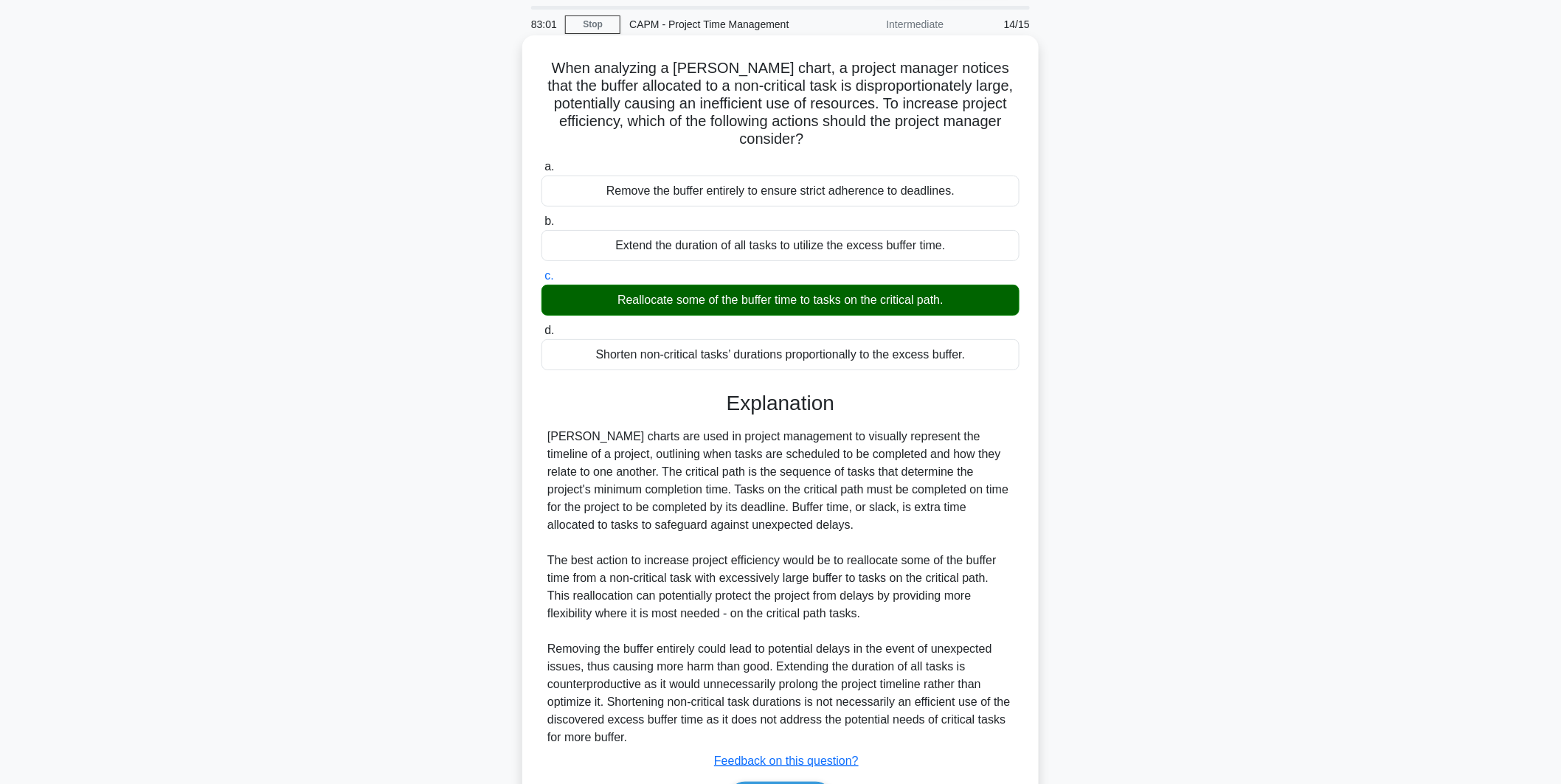
scroll to position [143, 0]
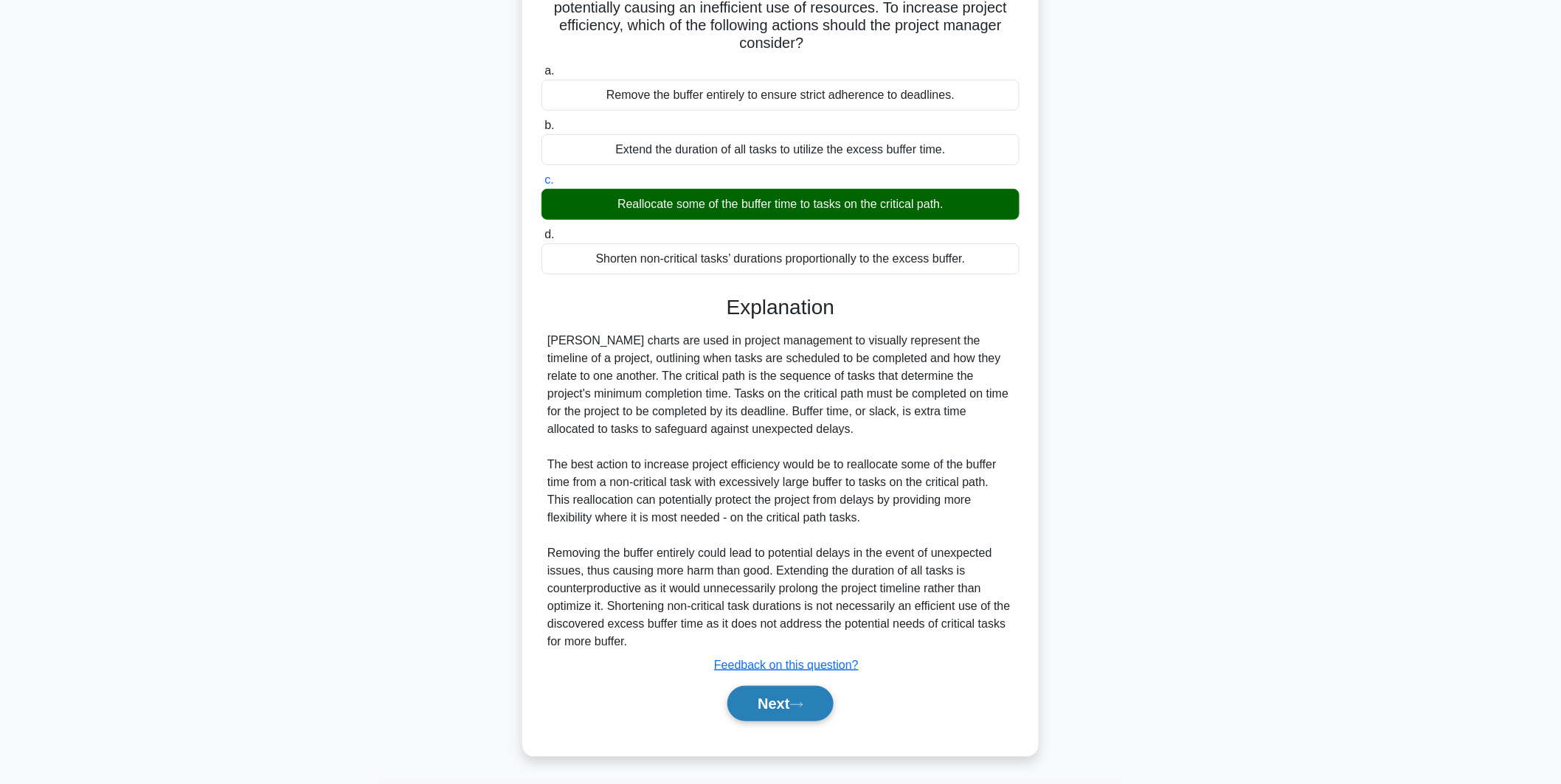
click at [802, 704] on icon at bounding box center [797, 704] width 12 height 4
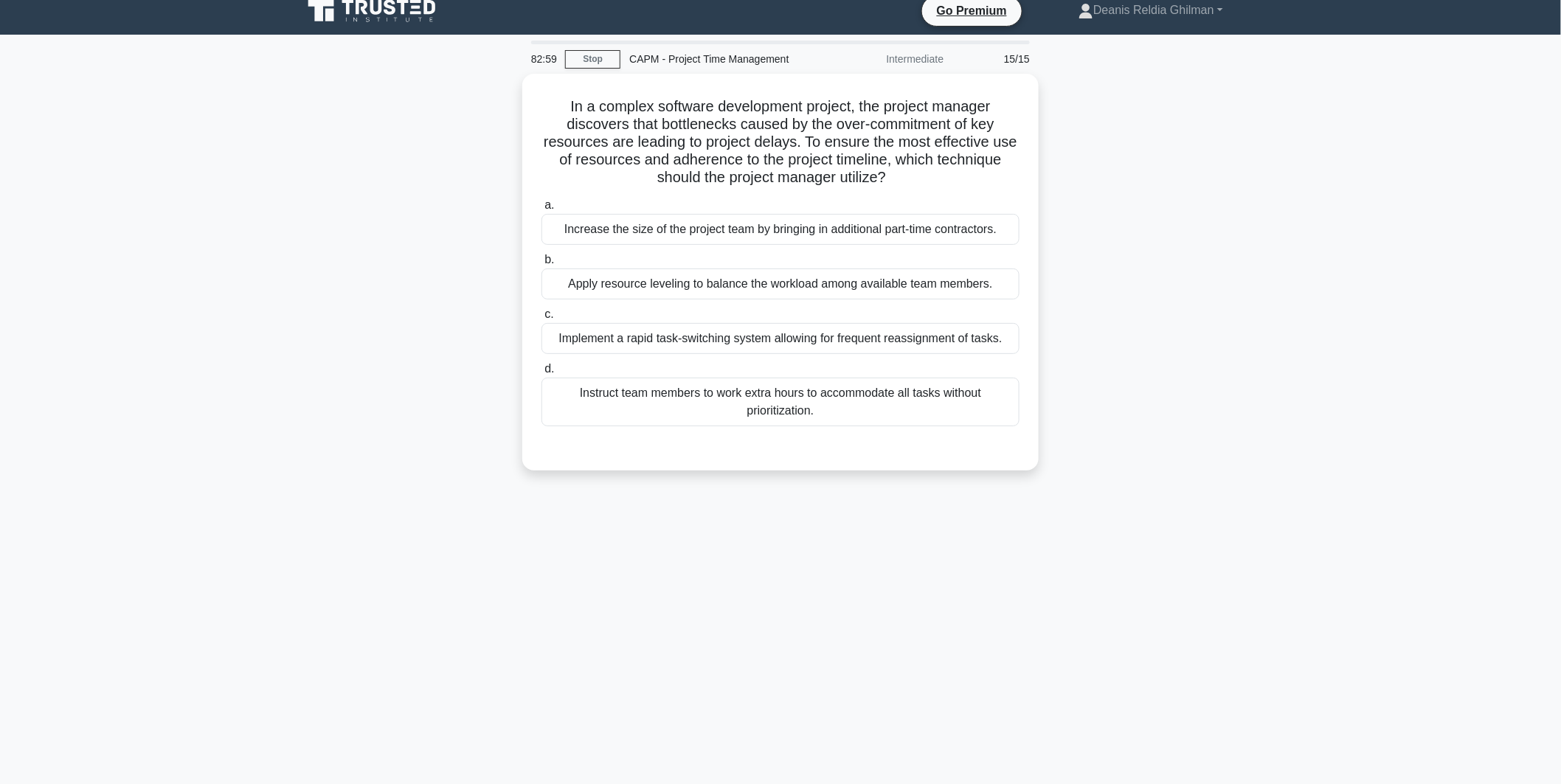
scroll to position [12, 0]
click at [786, 285] on div "Apply resource leveling to balance the workload among available team members." at bounding box center [780, 281] width 478 height 31
click at [541, 262] on input "b. Apply resource leveling to balance the workload among available team members." at bounding box center [541, 257] width 0 height 10
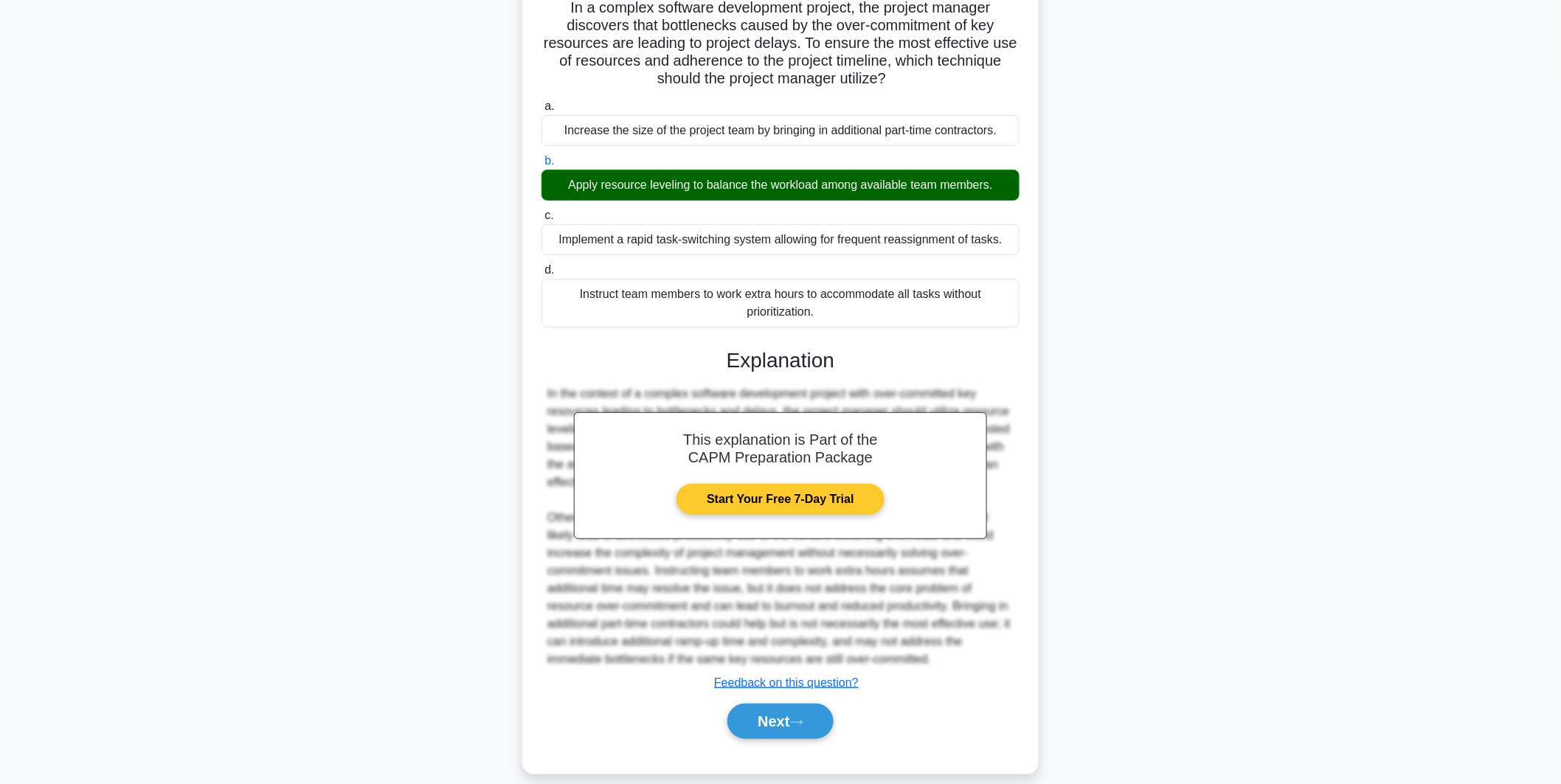
scroll to position [125, 0]
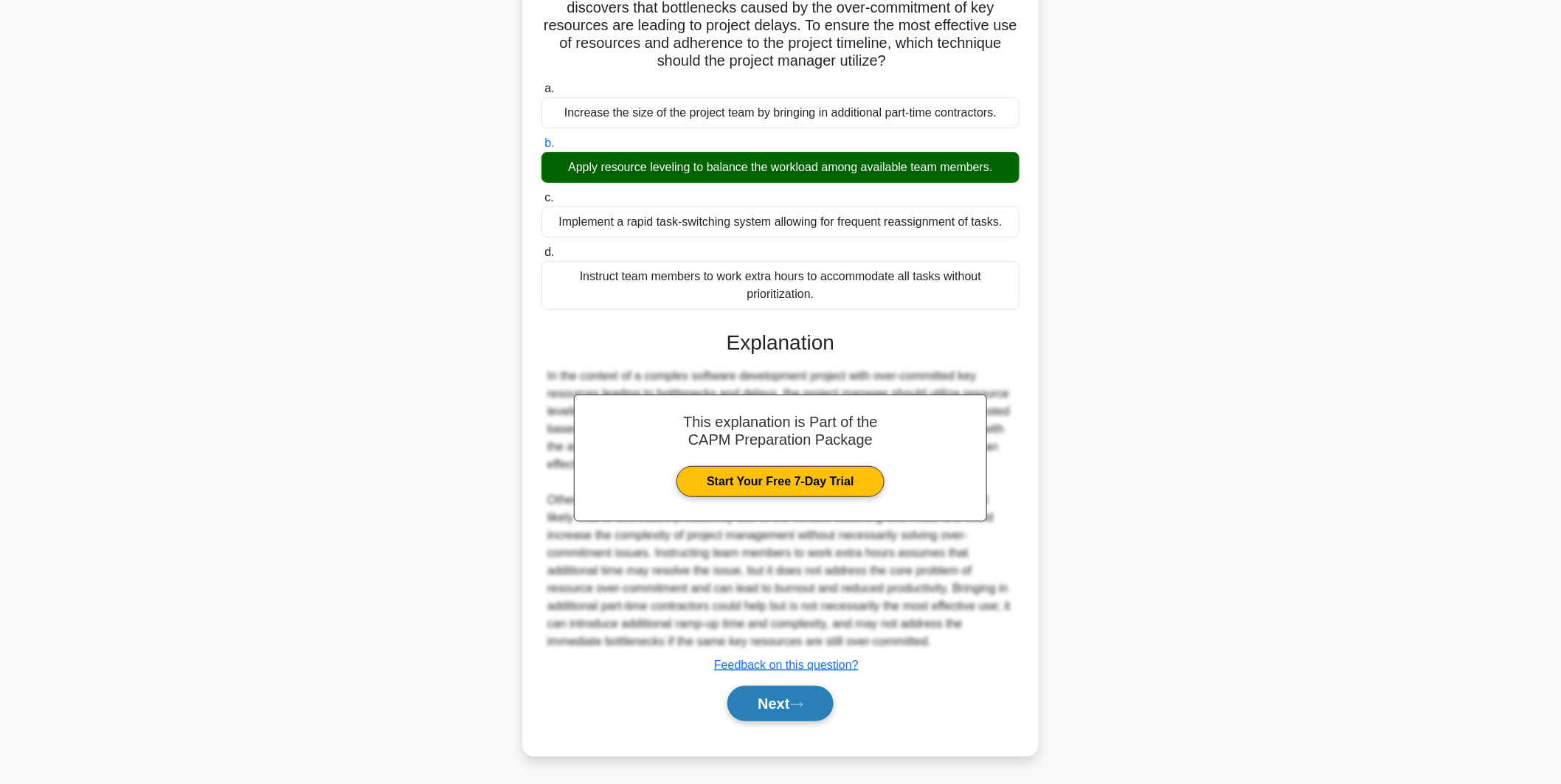
click at [792, 706] on button "Next" at bounding box center [779, 703] width 105 height 35
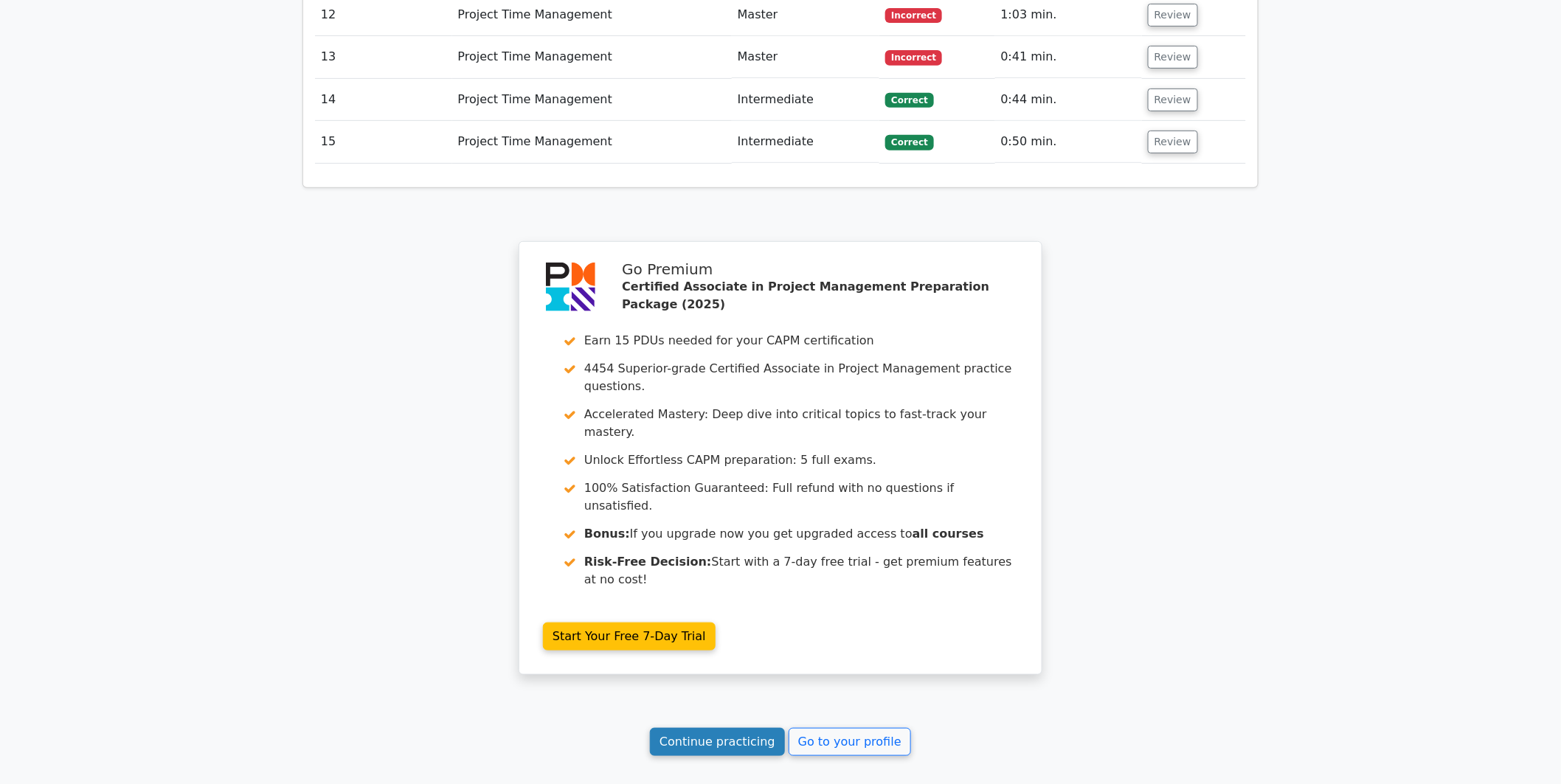
scroll to position [2582, 0]
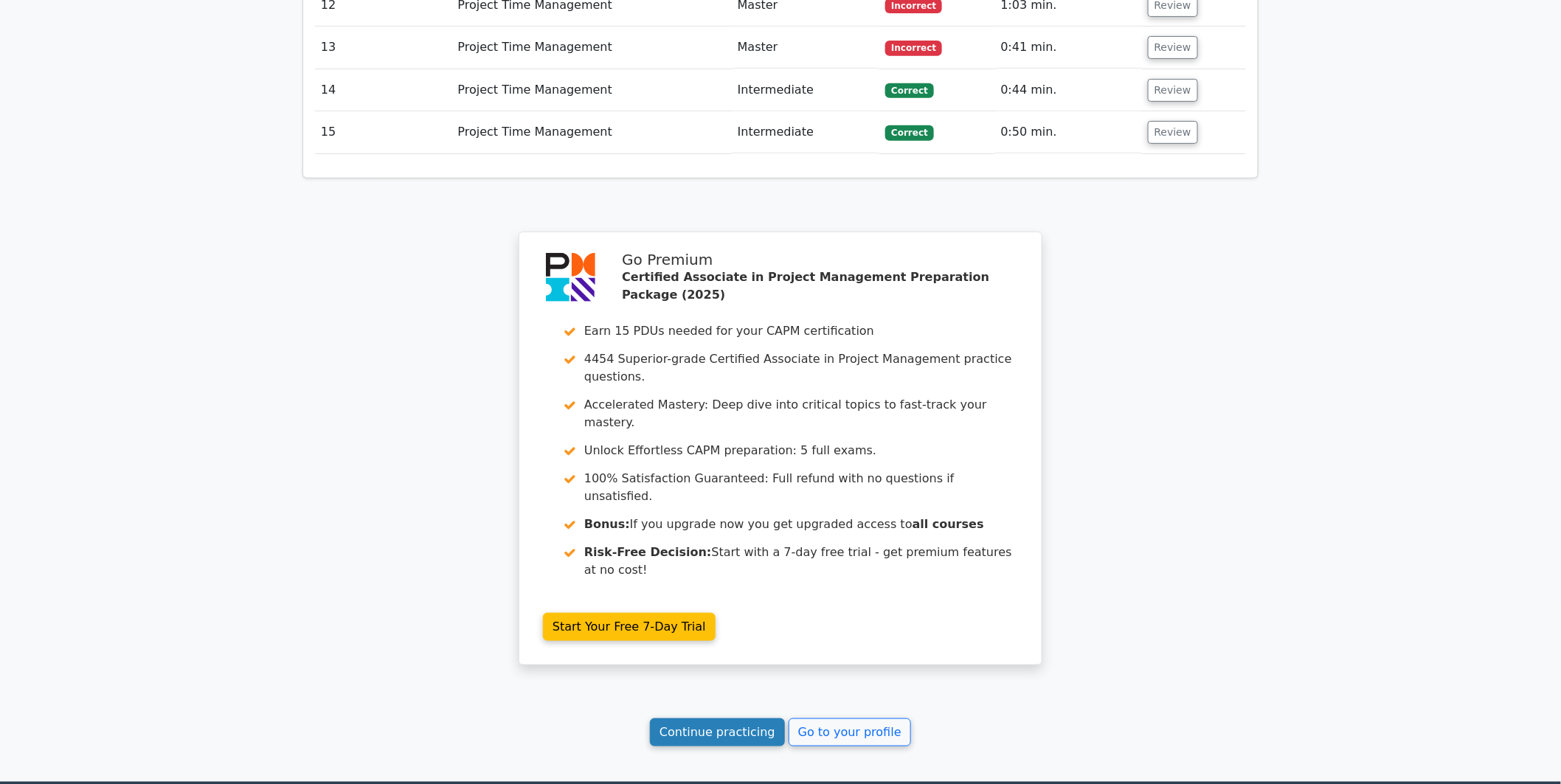
click at [699, 718] on link "Continue practicing" at bounding box center [717, 732] width 135 height 28
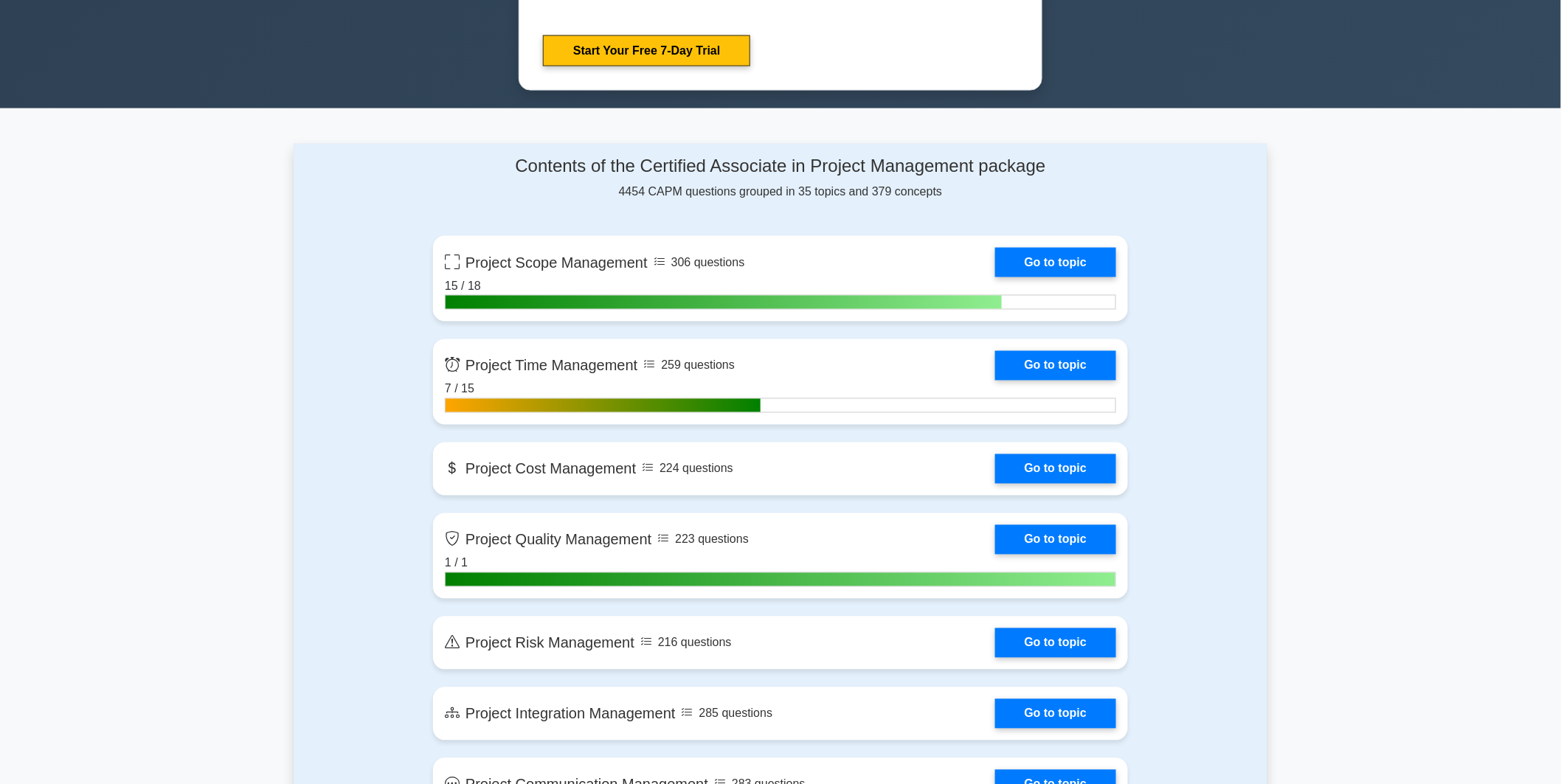
scroll to position [901, 0]
